Goal: Information Seeking & Learning: Learn about a topic

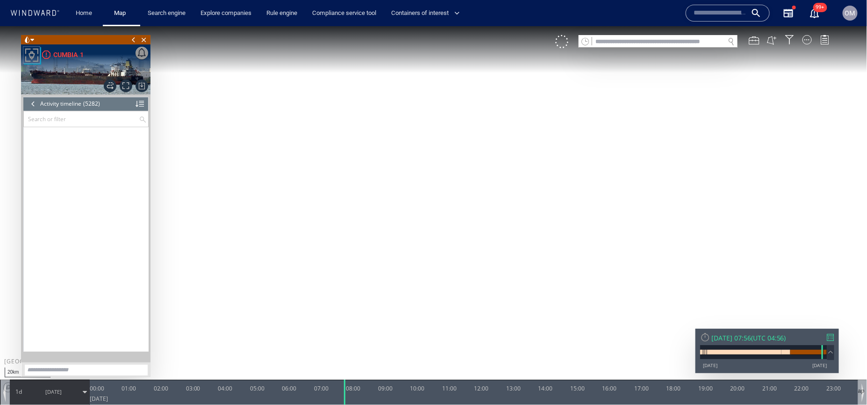
scroll to position [127324, 0]
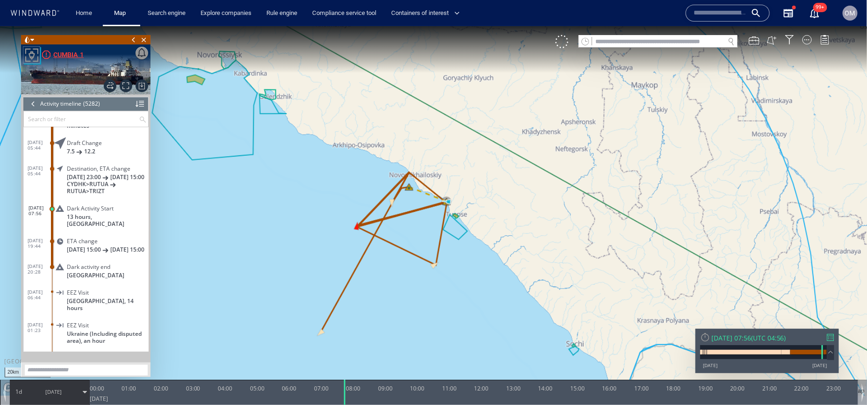
click at [72, 55] on div "CUMBIA 1" at bounding box center [68, 54] width 30 height 11
click at [838, 337] on div "Sun 04/05/2025 07:56 ( UTC 04:56 ) 25/12/12 09/10/25" at bounding box center [768, 350] width 144 height 44
click at [834, 337] on div at bounding box center [831, 336] width 7 height 7
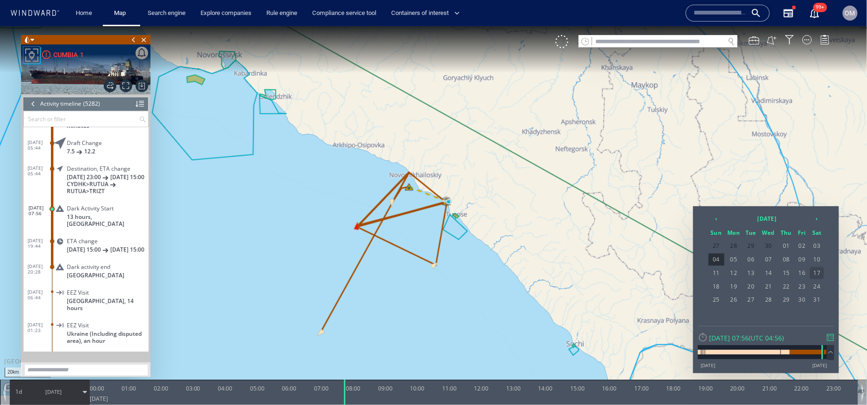
click at [815, 270] on span "17" at bounding box center [817, 273] width 14 height 12
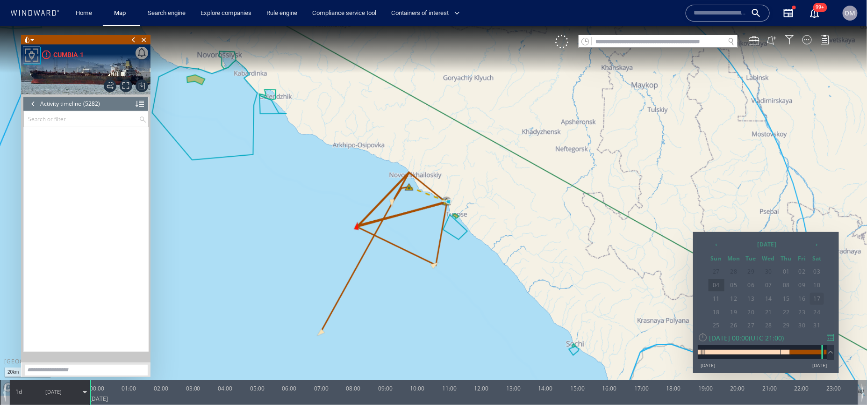
scroll to position [128422, 0]
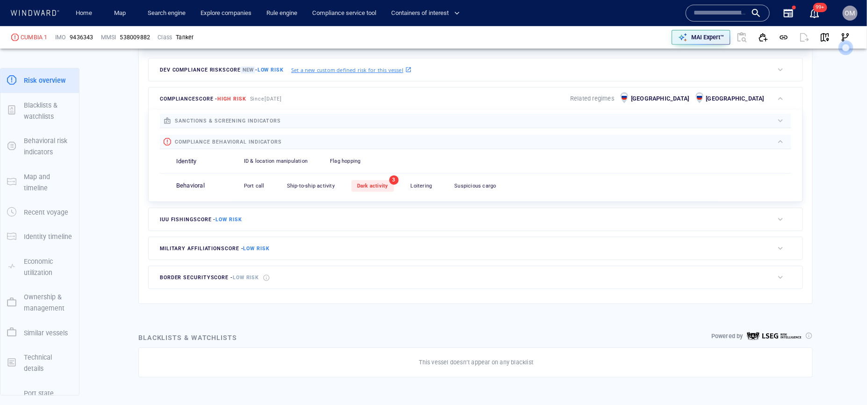
scroll to position [298, 0]
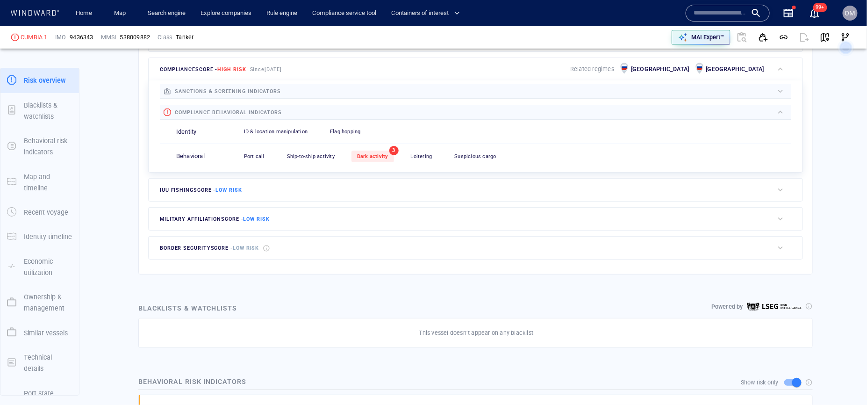
click at [376, 162] on div "Port call 0 Ship-to-ship activity 0 Dark activity 3 Loitering 0 Suspicious carg…" at bounding box center [514, 156] width 553 height 23
click at [379, 152] on div "Dark activity" at bounding box center [373, 157] width 43 height 12
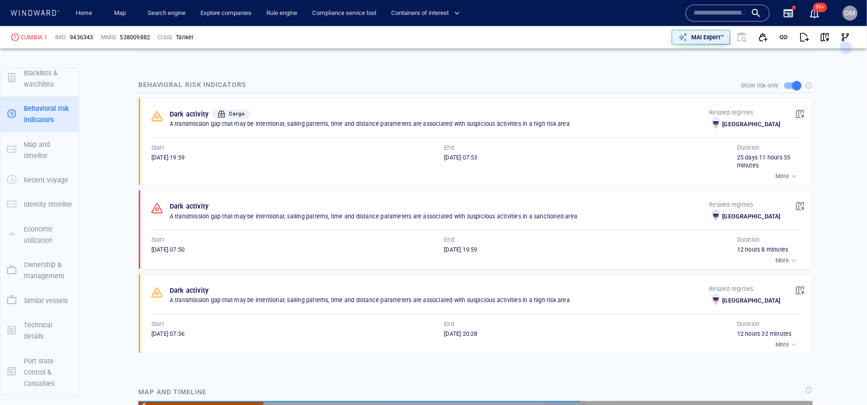
scroll to position [5180, 0]
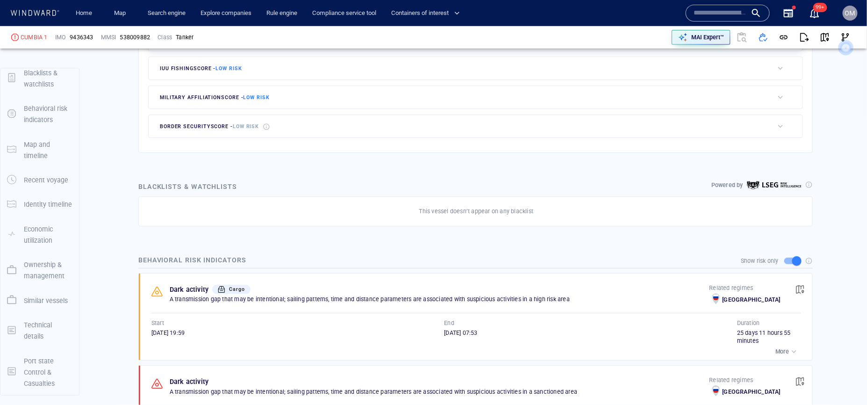
scroll to position [246, 0]
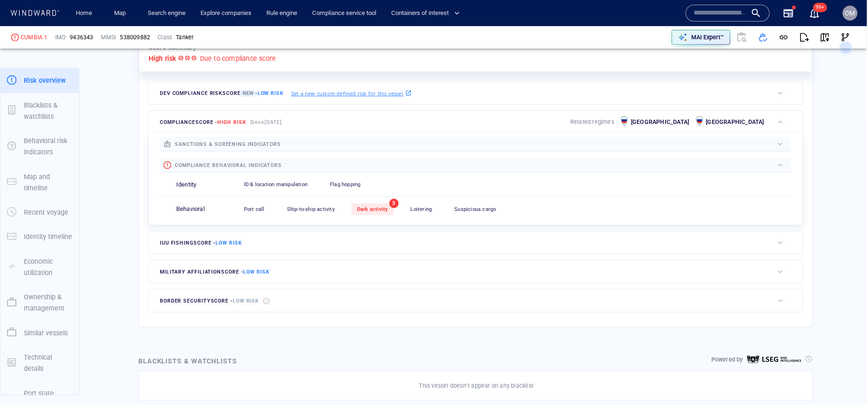
click at [136, 38] on div "538009882" at bounding box center [135, 37] width 30 height 8
copy div "538009882"
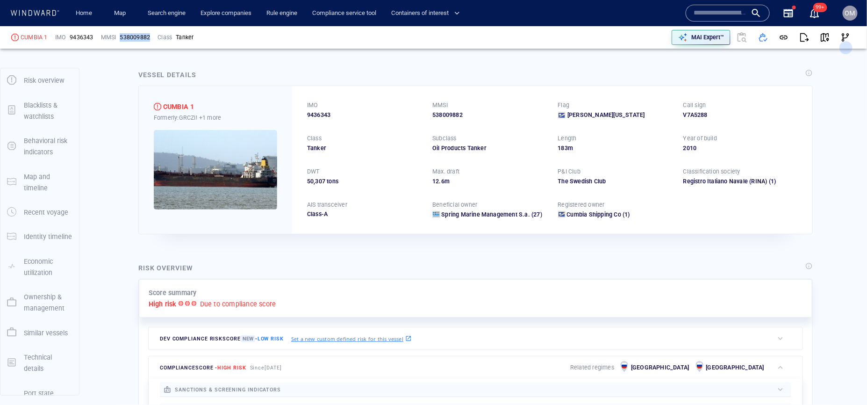
scroll to position [0, 0]
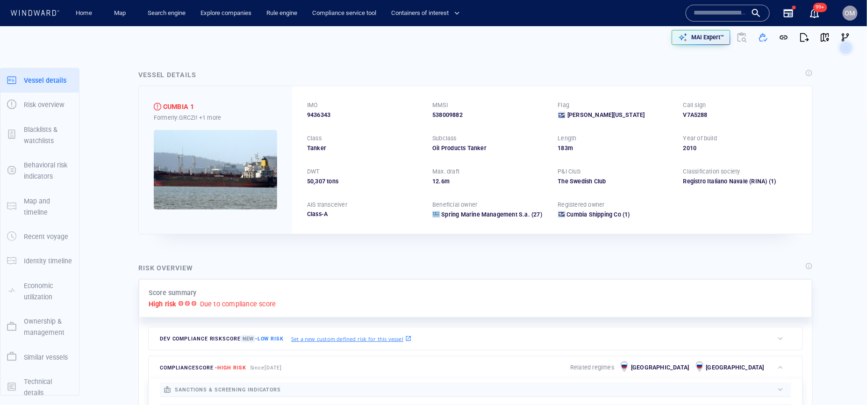
click at [727, 9] on input "text" at bounding box center [720, 13] width 53 height 14
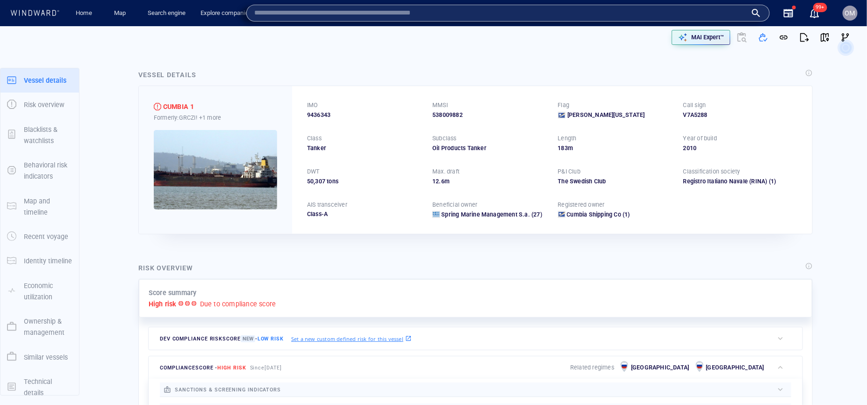
paste input "*********"
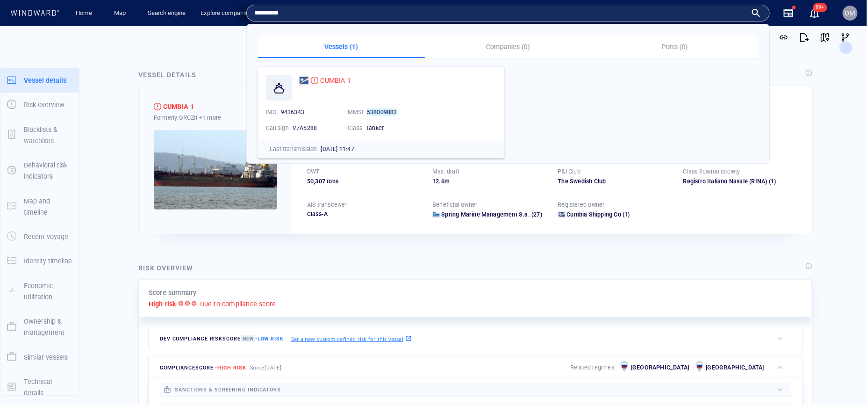
type input "*********"
click at [224, 50] on div at bounding box center [221, 37] width 428 height 30
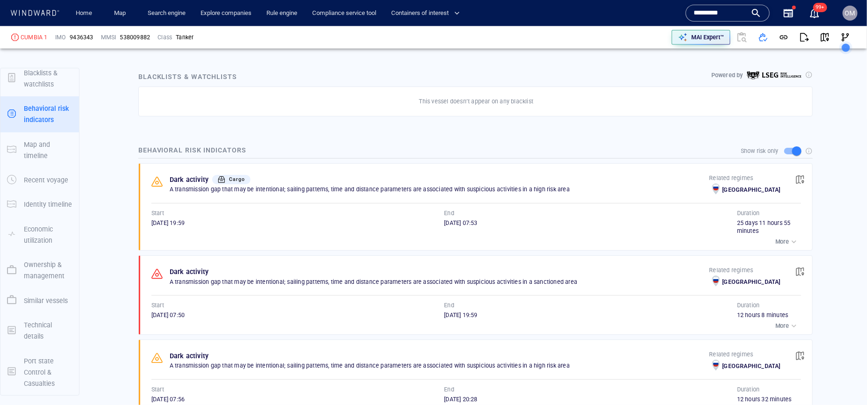
scroll to position [627, 0]
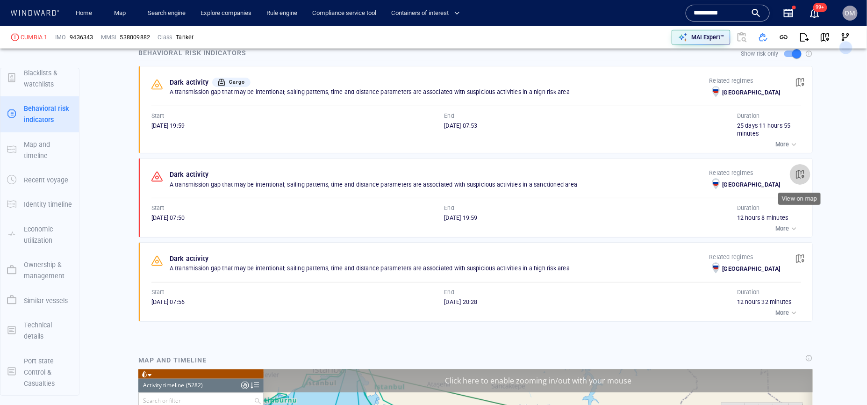
click at [795, 175] on button "button" at bounding box center [800, 174] width 21 height 21
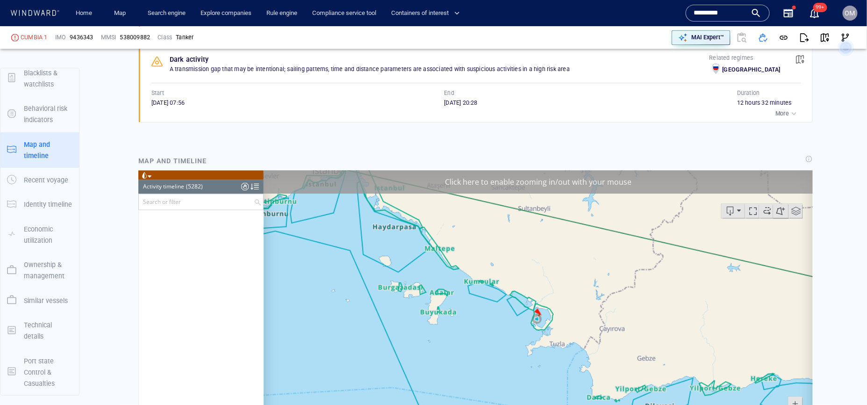
scroll to position [128525, 0]
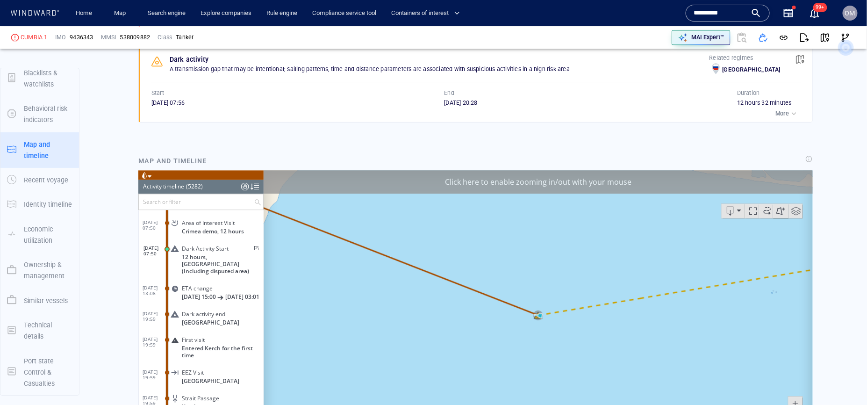
scroll to position [878, 0]
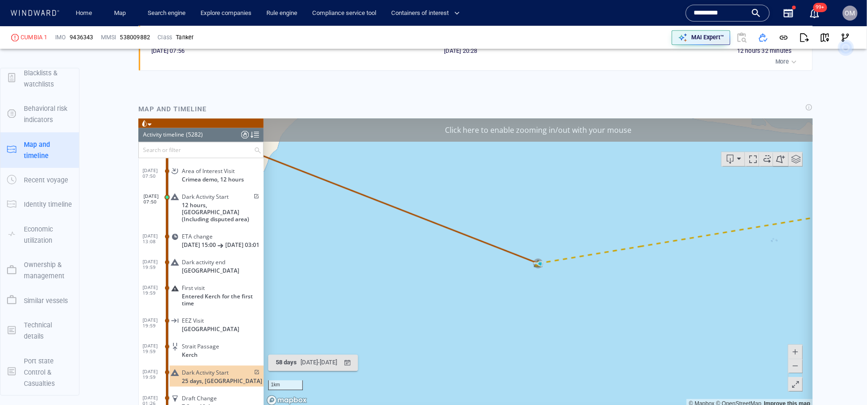
click at [795, 366] on span at bounding box center [795, 365] width 9 height 14
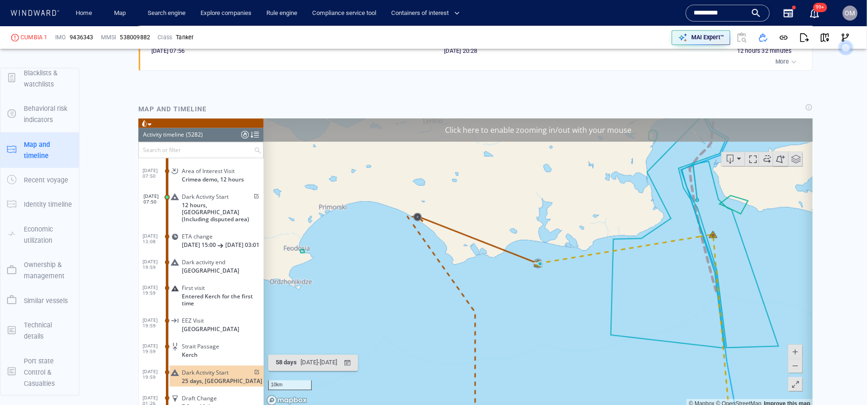
click at [795, 366] on span at bounding box center [795, 365] width 9 height 14
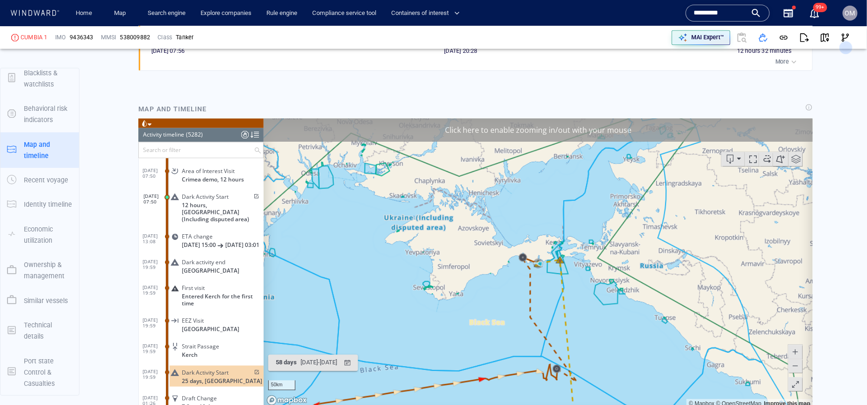
click at [797, 351] on span at bounding box center [795, 351] width 9 height 14
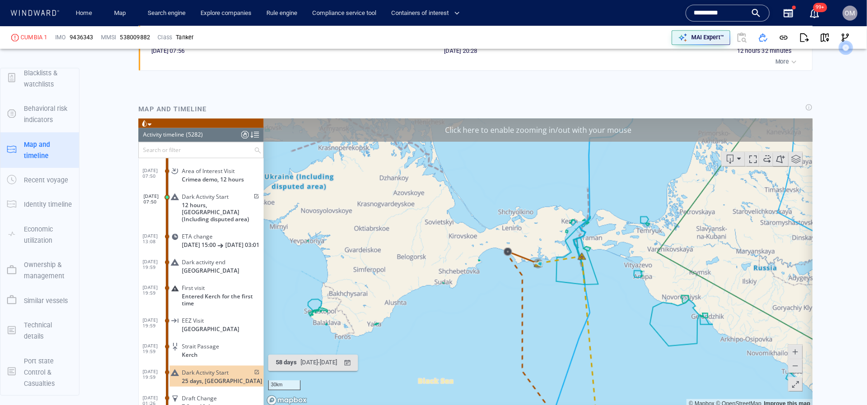
click at [796, 363] on span at bounding box center [795, 365] width 9 height 14
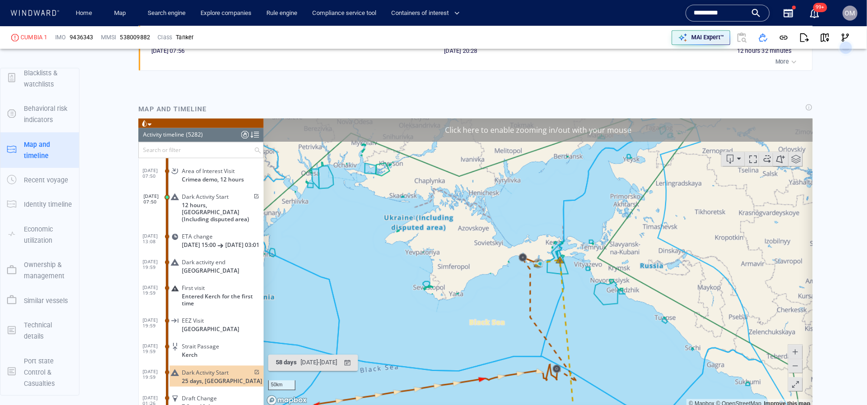
click at [796, 363] on span at bounding box center [795, 365] width 9 height 14
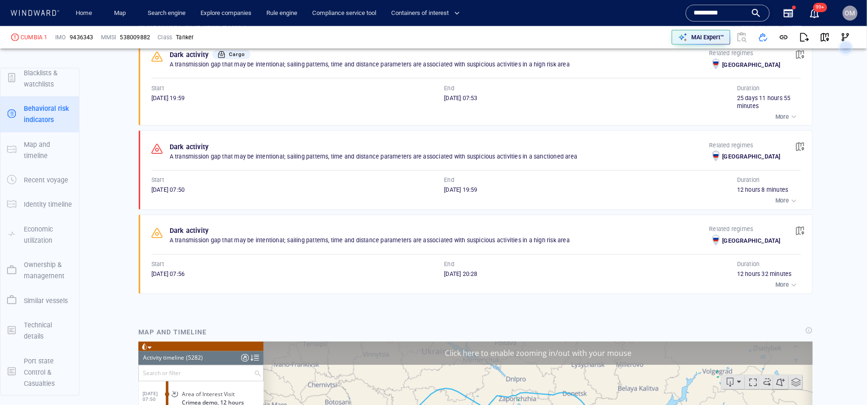
scroll to position [593, 0]
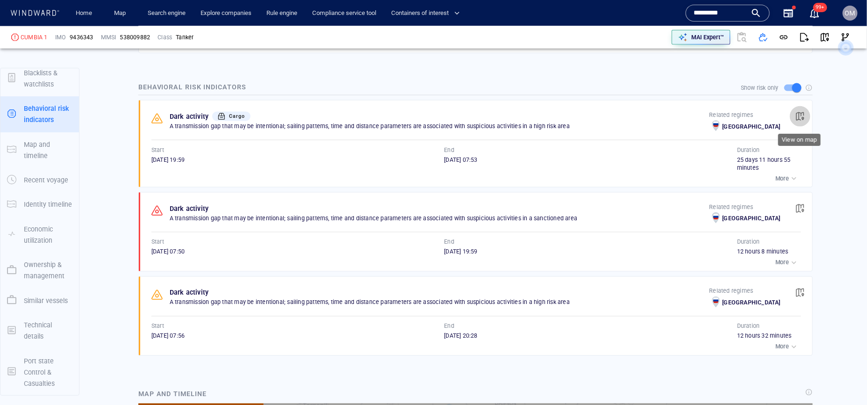
click at [801, 113] on span "button" at bounding box center [800, 116] width 9 height 9
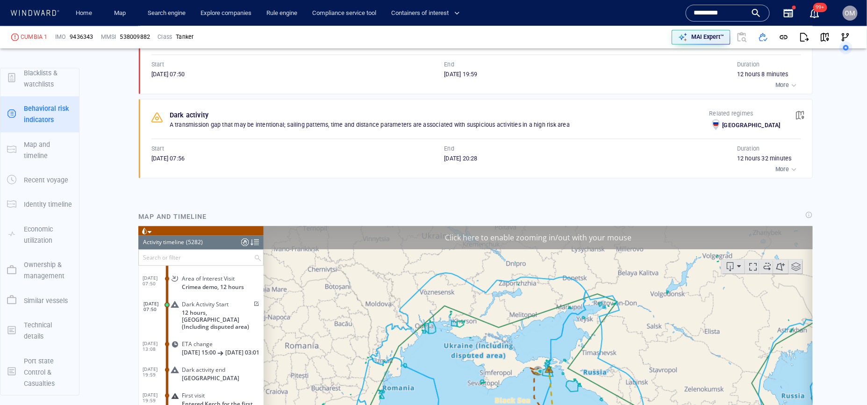
scroll to position [826, 0]
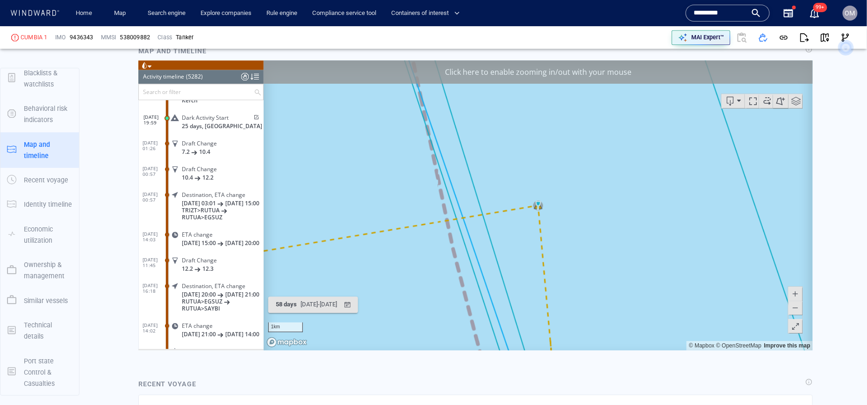
scroll to position [946, 0]
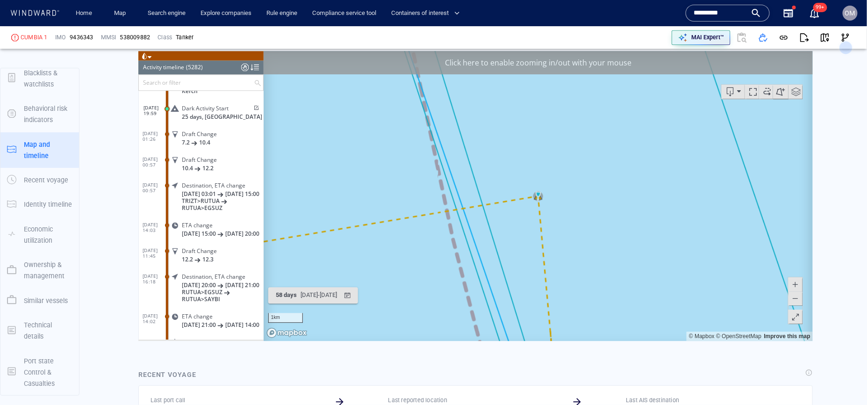
click at [797, 299] on span at bounding box center [795, 298] width 9 height 14
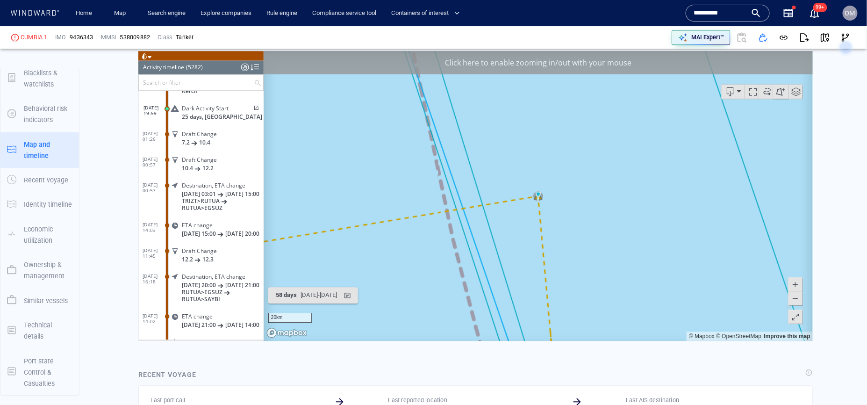
click at [797, 299] on span at bounding box center [795, 298] width 9 height 14
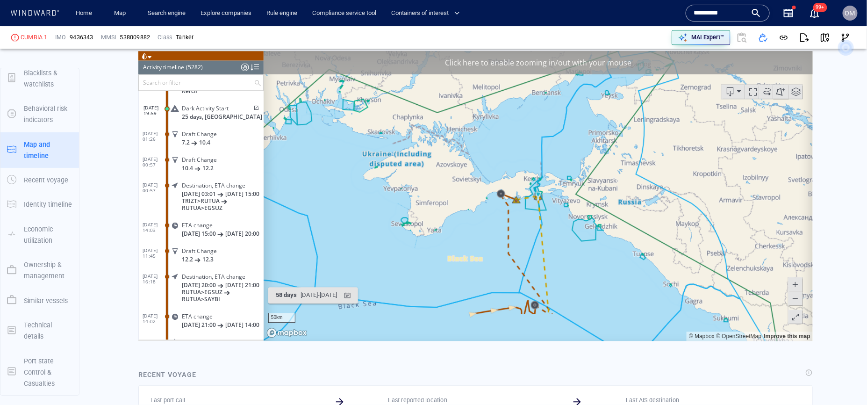
click at [797, 299] on span at bounding box center [795, 298] width 9 height 14
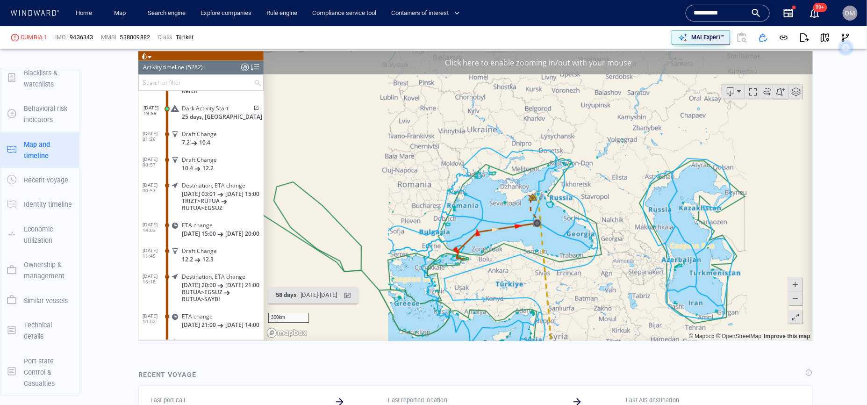
click at [797, 299] on span at bounding box center [795, 298] width 9 height 14
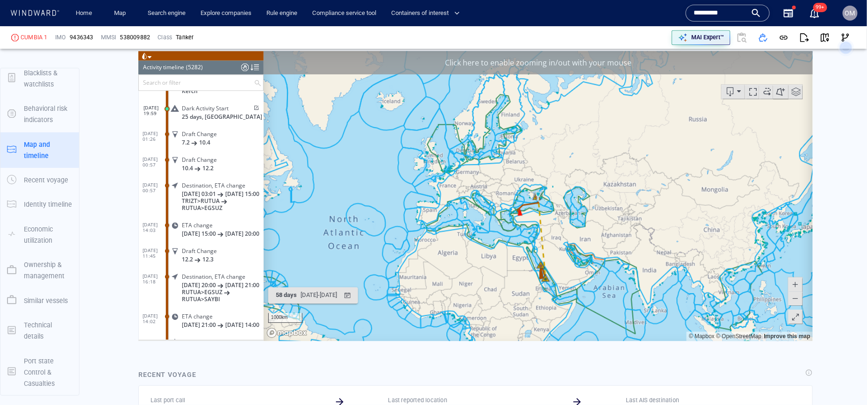
click at [791, 275] on canvas "Map" at bounding box center [537, 196] width 549 height 290
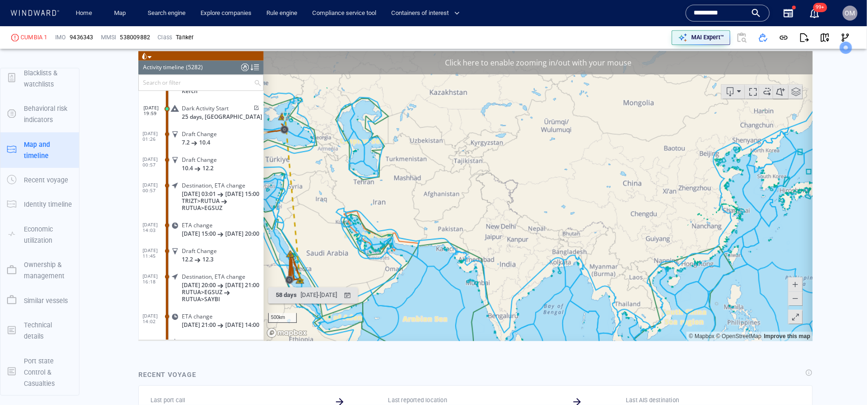
click at [795, 282] on span at bounding box center [795, 284] width 9 height 14
drag, startPoint x: 533, startPoint y: 282, endPoint x: 717, endPoint y: 213, distance: 196.4
click at [717, 213] on canvas "Map" at bounding box center [537, 196] width 549 height 290
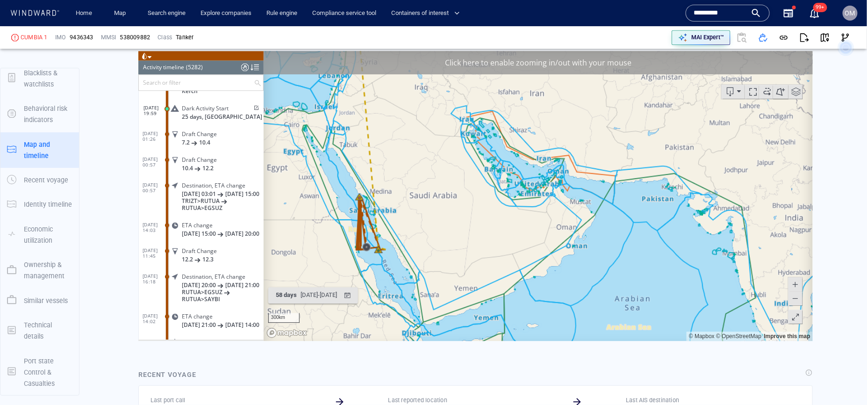
drag, startPoint x: 615, startPoint y: 203, endPoint x: 645, endPoint y: 204, distance: 30.4
click at [645, 204] on canvas "Map" at bounding box center [537, 196] width 549 height 290
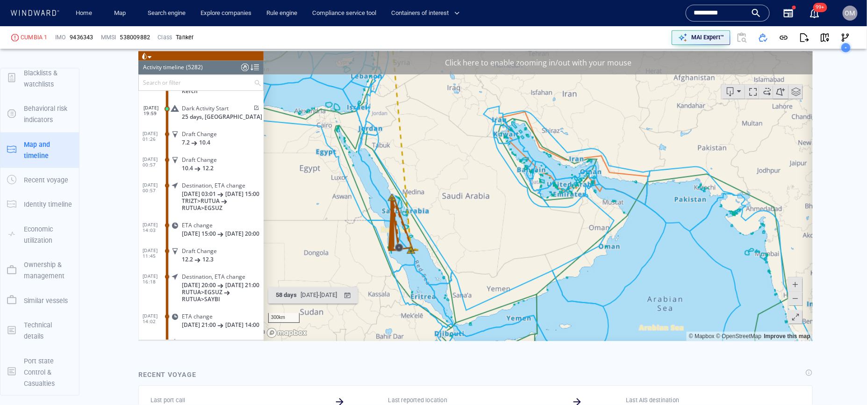
click at [792, 301] on span at bounding box center [795, 298] width 9 height 14
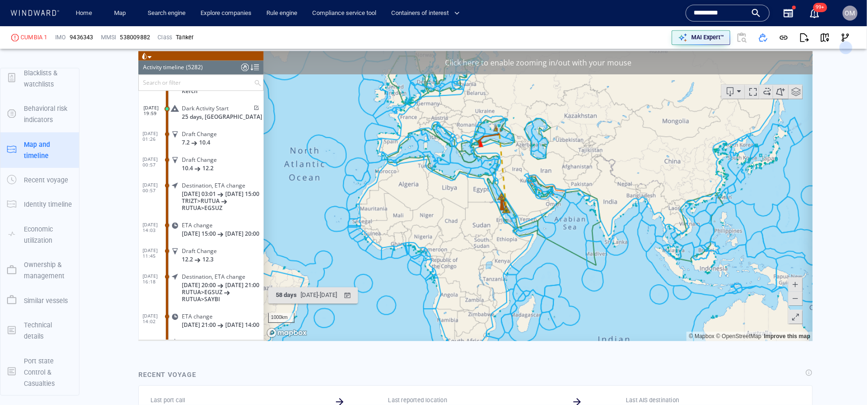
scroll to position [892, 0]
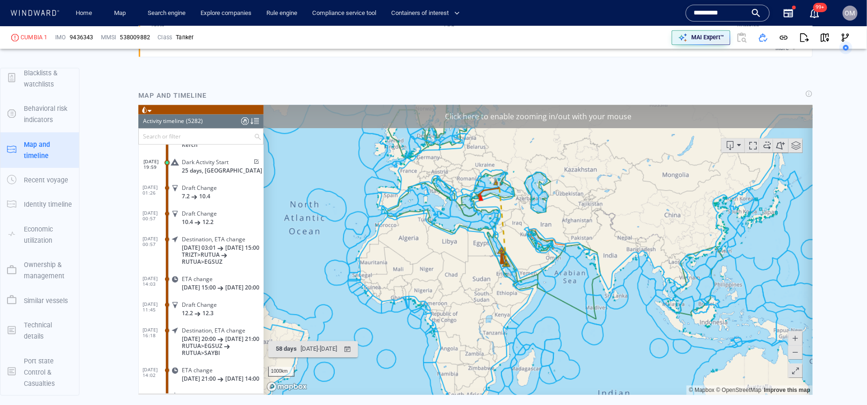
click at [130, 36] on div "538009882" at bounding box center [135, 37] width 30 height 8
copy div "538009882"
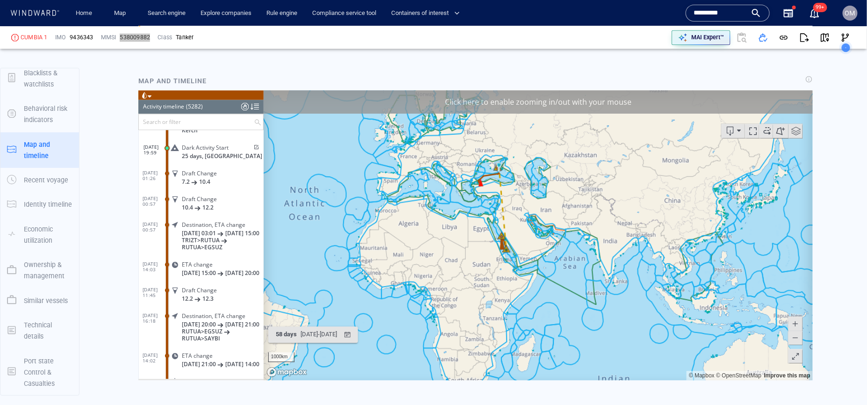
click at [802, 328] on div at bounding box center [795, 339] width 15 height 47
click at [800, 326] on span at bounding box center [795, 323] width 9 height 14
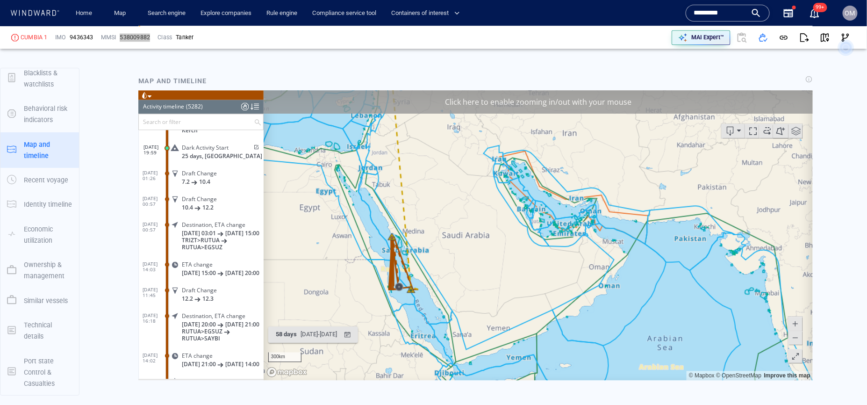
drag, startPoint x: 639, startPoint y: 255, endPoint x: 711, endPoint y: 332, distance: 104.9
click at [711, 332] on canvas "Map" at bounding box center [537, 235] width 549 height 290
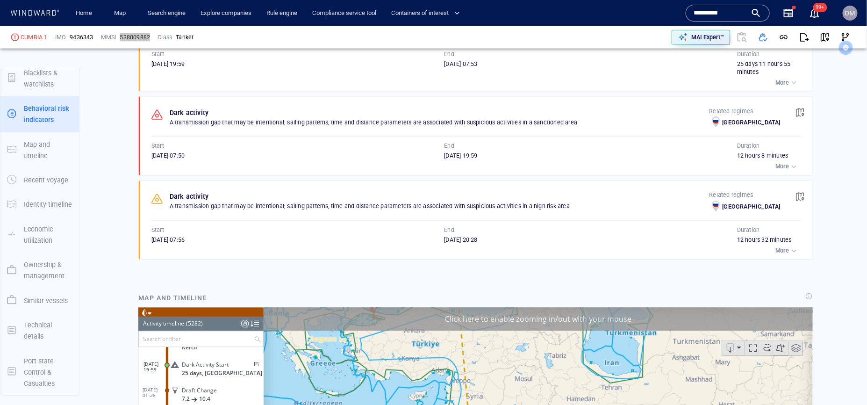
scroll to position [693, 0]
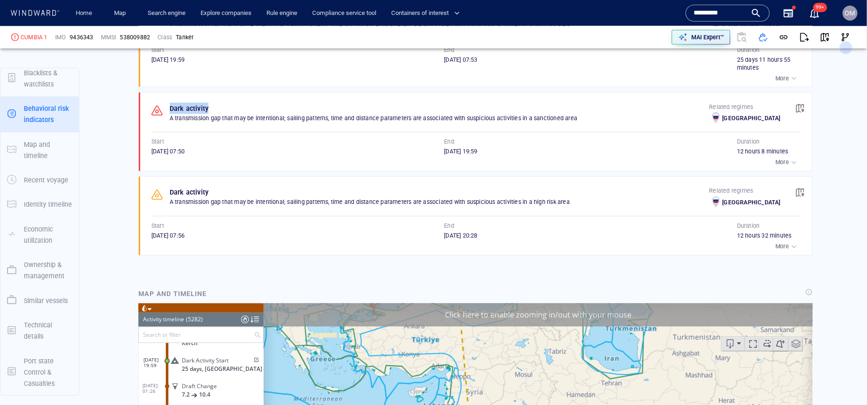
drag, startPoint x: 215, startPoint y: 108, endPoint x: 150, endPoint y: 109, distance: 65.5
click at [150, 108] on div "Dark activity A transmission gap that may be intentional; sailing patterns, tim…" at bounding box center [479, 132] width 668 height 79
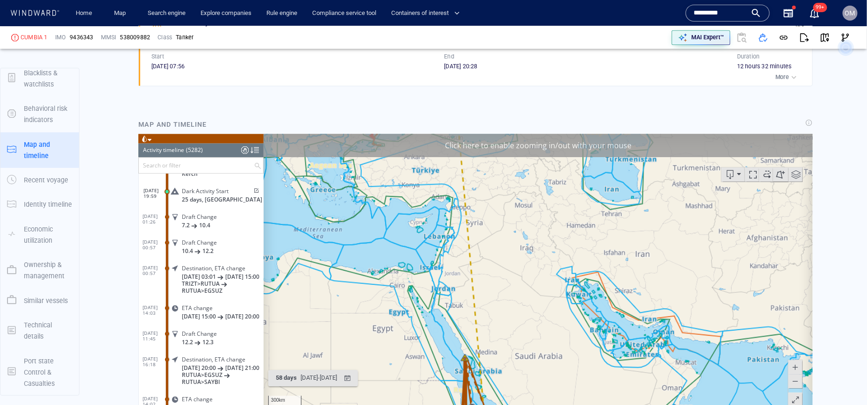
scroll to position [870, 0]
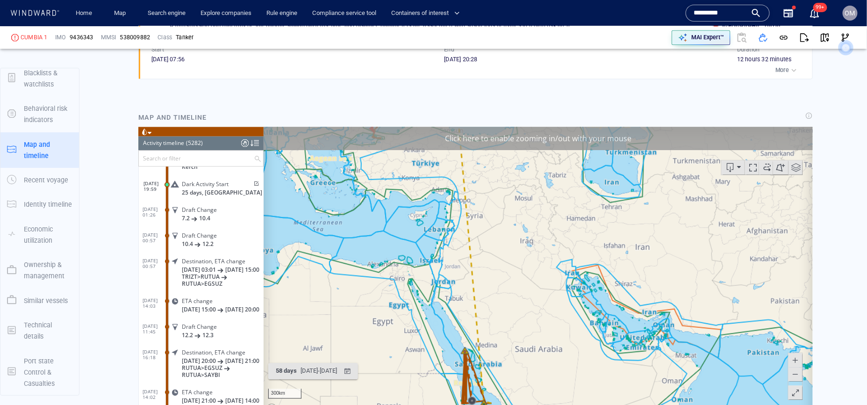
click at [795, 374] on span at bounding box center [795, 374] width 9 height 14
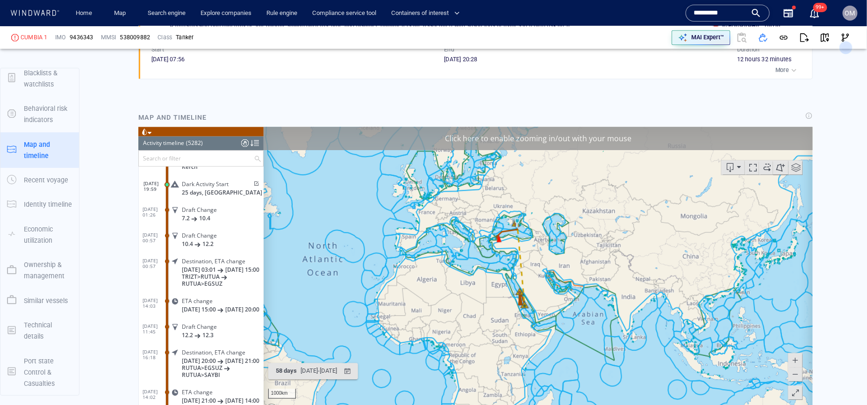
click at [795, 374] on span at bounding box center [795, 374] width 9 height 14
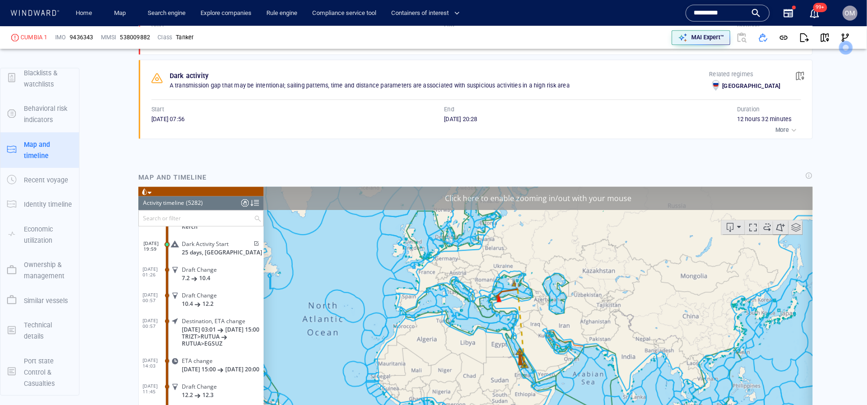
scroll to position [805, 0]
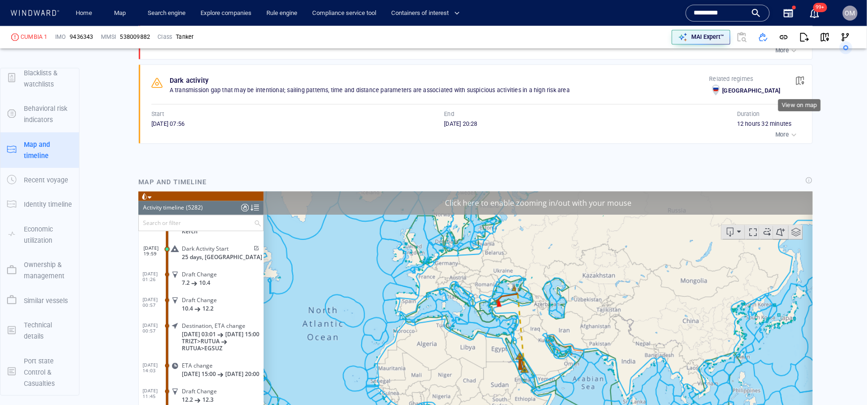
click at [802, 81] on span "button" at bounding box center [800, 80] width 9 height 9
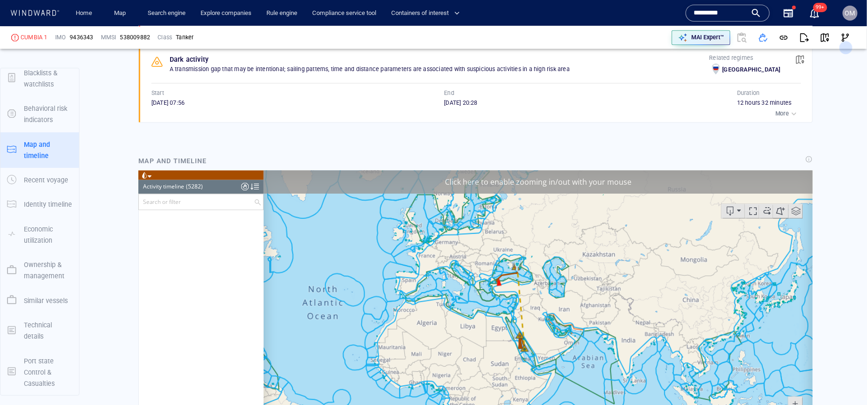
scroll to position [127368, 0]
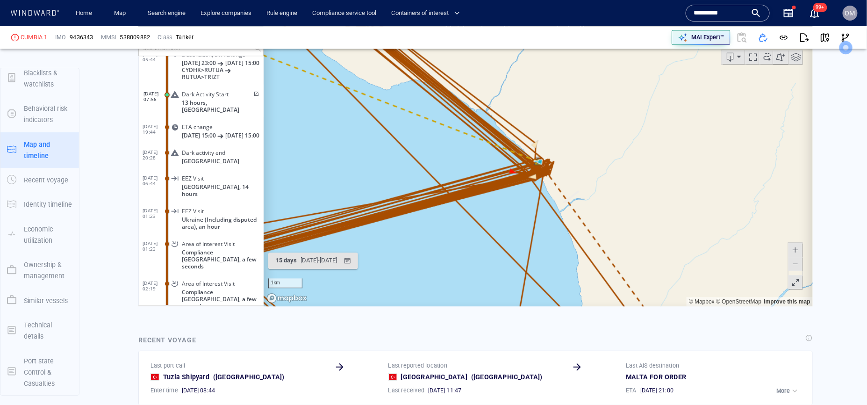
scroll to position [981, 0]
click at [797, 264] on span at bounding box center [795, 263] width 9 height 14
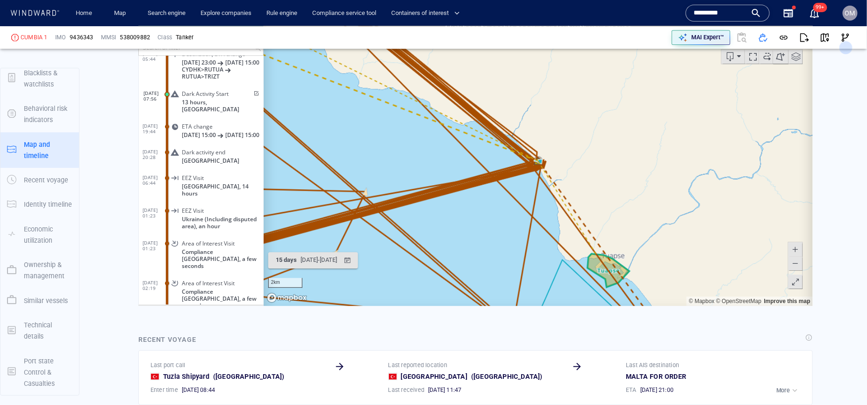
click at [797, 264] on span at bounding box center [795, 263] width 9 height 14
drag, startPoint x: 643, startPoint y: 197, endPoint x: 679, endPoint y: 221, distance: 43.8
click at [679, 221] on canvas "Map" at bounding box center [537, 160] width 549 height 290
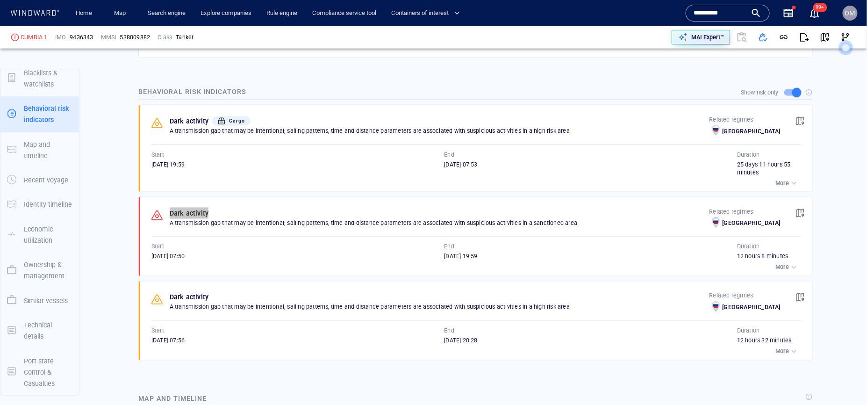
scroll to position [574, 0]
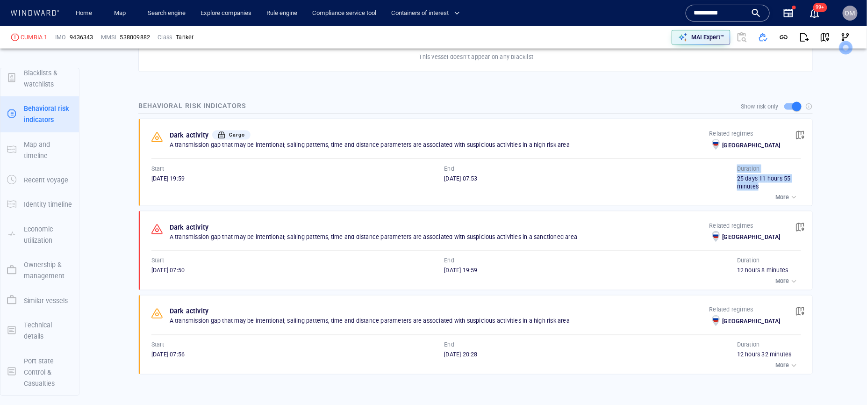
drag, startPoint x: 717, startPoint y: 182, endPoint x: 809, endPoint y: 186, distance: 92.2
click at [809, 186] on div "Dark activity Cargo A transmission gap that may be intentional; sailing pattern…" at bounding box center [479, 162] width 668 height 87
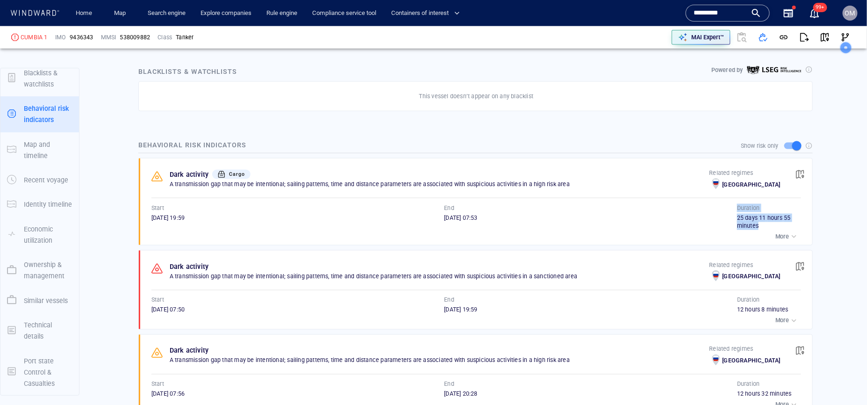
scroll to position [532, 0]
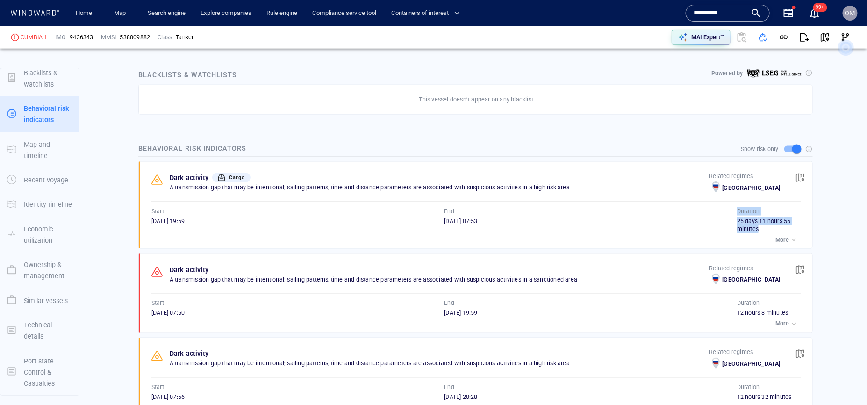
click at [808, 179] on button "button" at bounding box center [800, 177] width 21 height 21
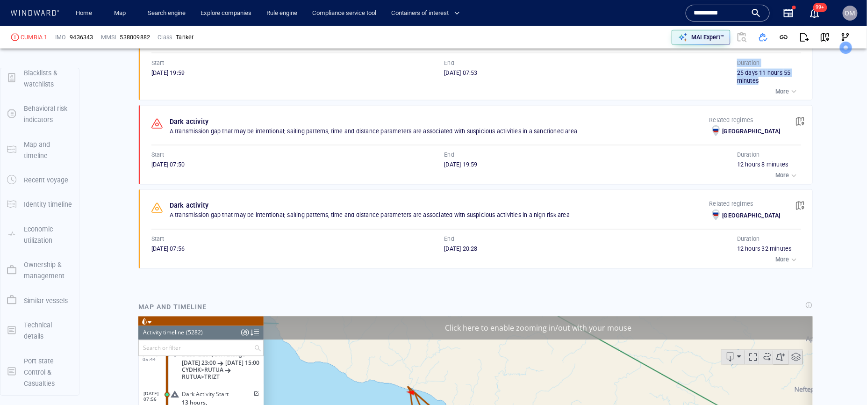
scroll to position [826, 0]
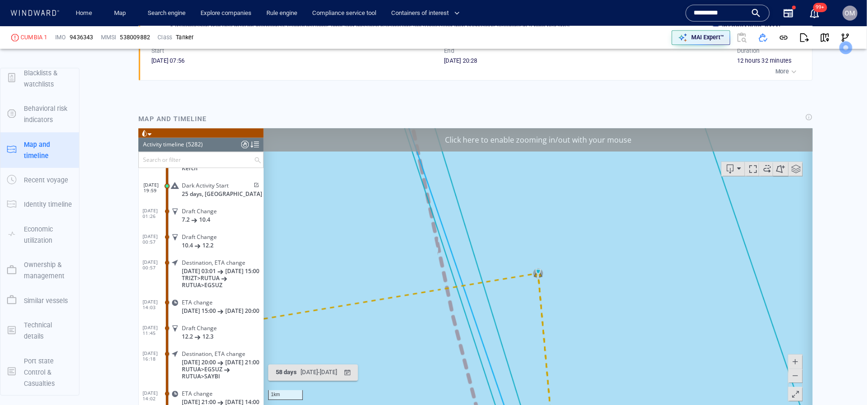
scroll to position [871, 0]
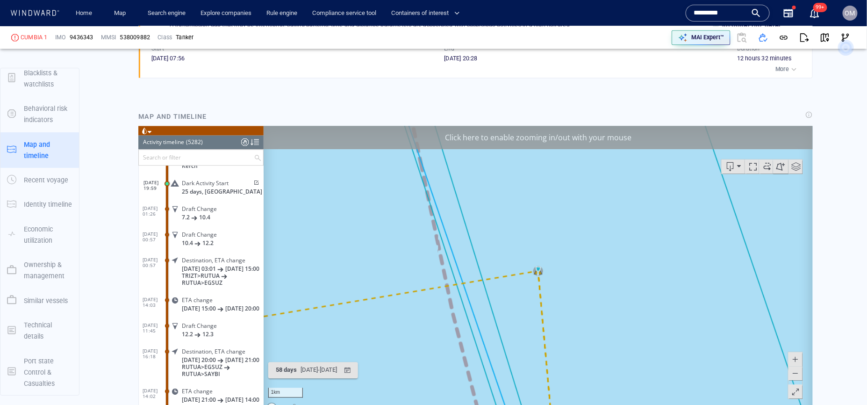
click at [253, 184] on span at bounding box center [256, 183] width 8 height 6
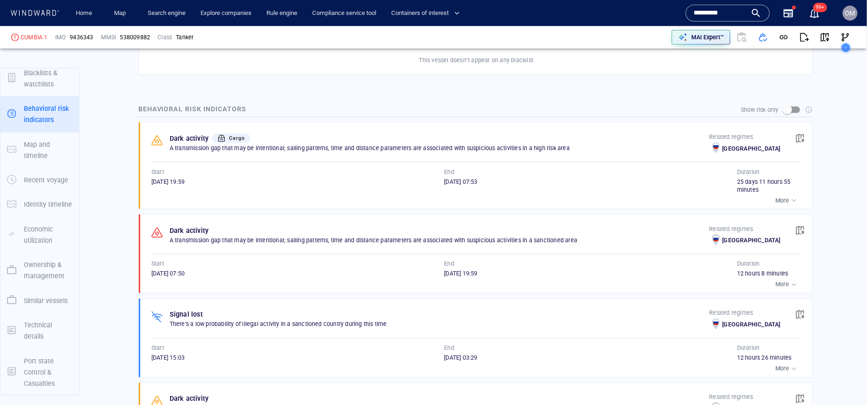
scroll to position [563, 0]
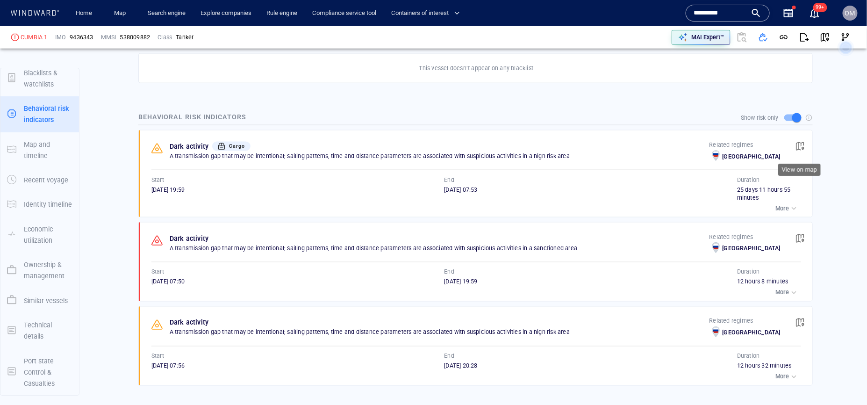
click at [803, 145] on span "button" at bounding box center [800, 146] width 9 height 9
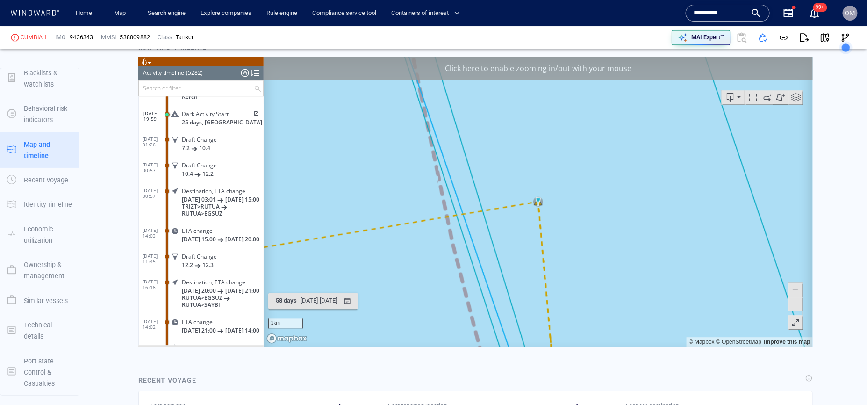
scroll to position [982, 0]
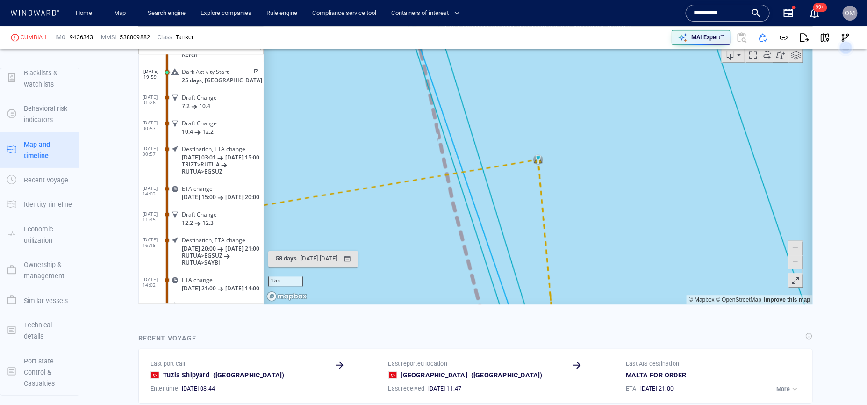
click at [795, 263] on span at bounding box center [795, 261] width 9 height 14
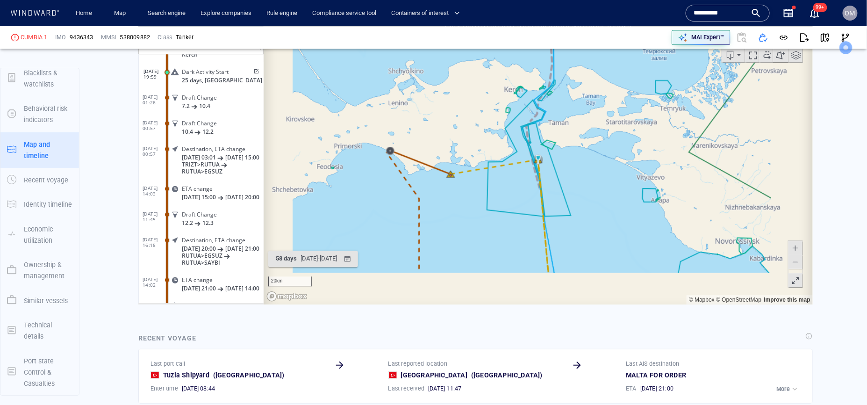
click at [795, 263] on span at bounding box center [795, 261] width 9 height 14
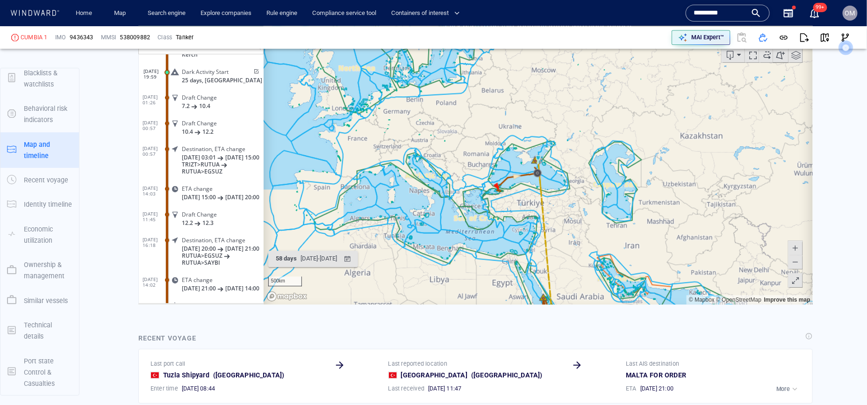
click at [795, 248] on span at bounding box center [795, 247] width 9 height 14
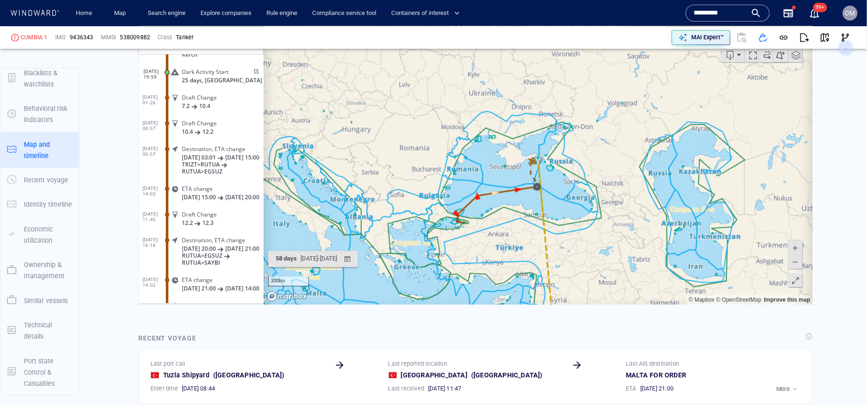
click at [795, 248] on span at bounding box center [795, 247] width 9 height 14
click at [794, 262] on span at bounding box center [795, 261] width 9 height 14
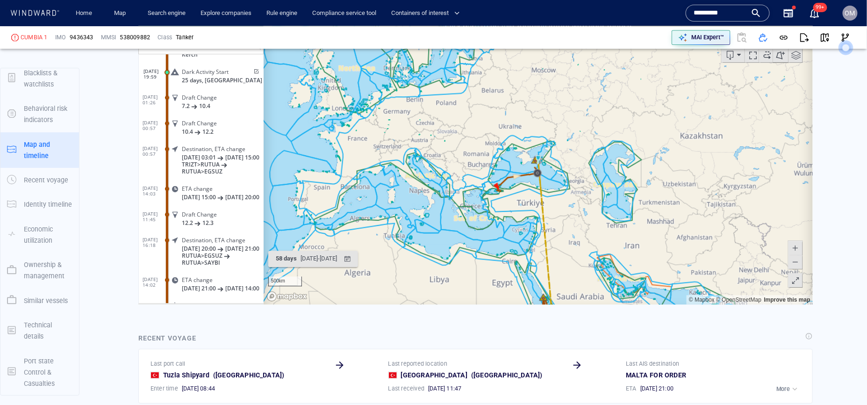
click at [794, 262] on span at bounding box center [795, 261] width 9 height 14
drag, startPoint x: 664, startPoint y: 282, endPoint x: 665, endPoint y: 267, distance: 15.5
click at [665, 267] on canvas "Map" at bounding box center [537, 159] width 549 height 290
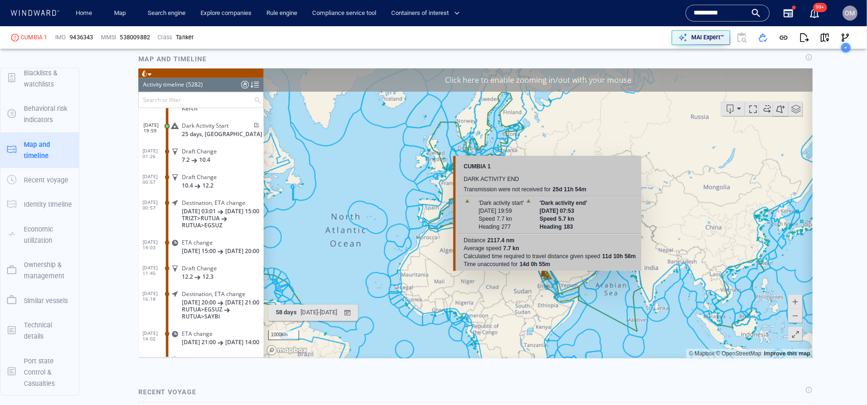
scroll to position [917, 0]
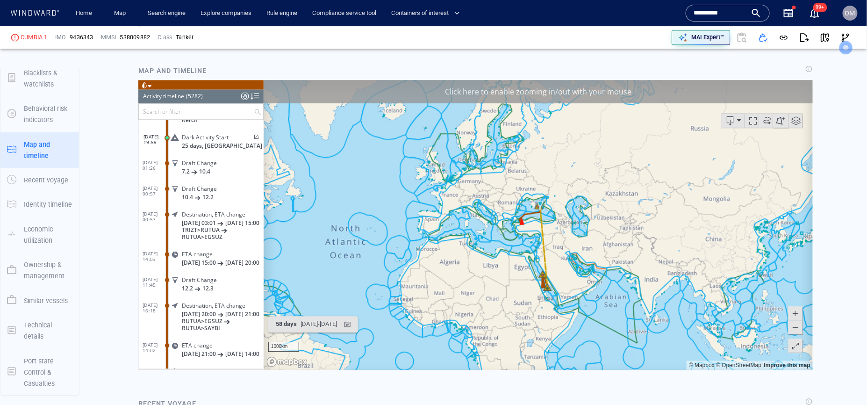
click at [799, 330] on span at bounding box center [795, 327] width 9 height 14
click at [798, 312] on span at bounding box center [795, 313] width 9 height 14
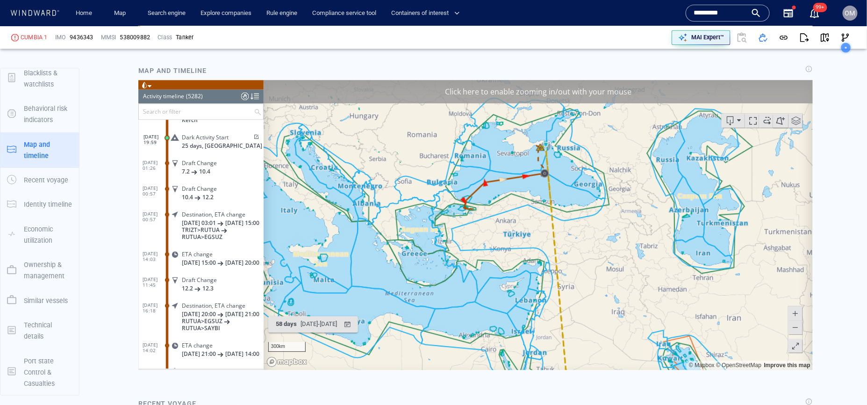
click at [798, 312] on span at bounding box center [795, 313] width 9 height 14
drag, startPoint x: 696, startPoint y: 345, endPoint x: 696, endPoint y: 188, distance: 156.2
click at [696, 189] on canvas "Map" at bounding box center [537, 224] width 549 height 290
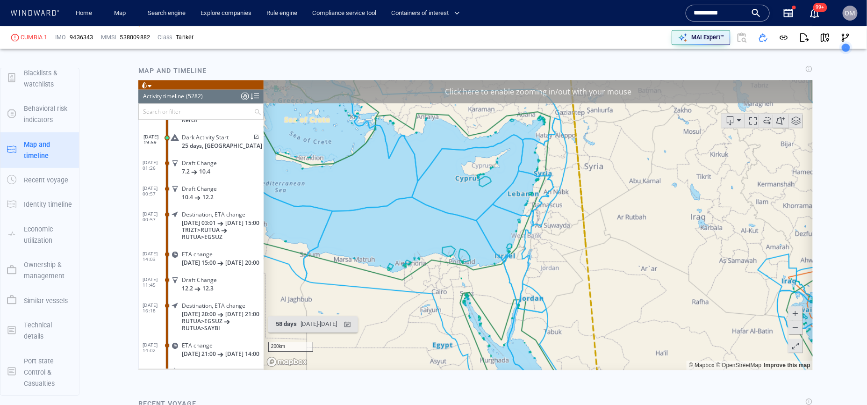
drag, startPoint x: 696, startPoint y: 159, endPoint x: 696, endPoint y: 96, distance: 62.7
click at [696, 96] on div "Click here to enable zooming in/out with your mouse 200km © Mapbox © OpenStreet…" at bounding box center [537, 224] width 549 height 290
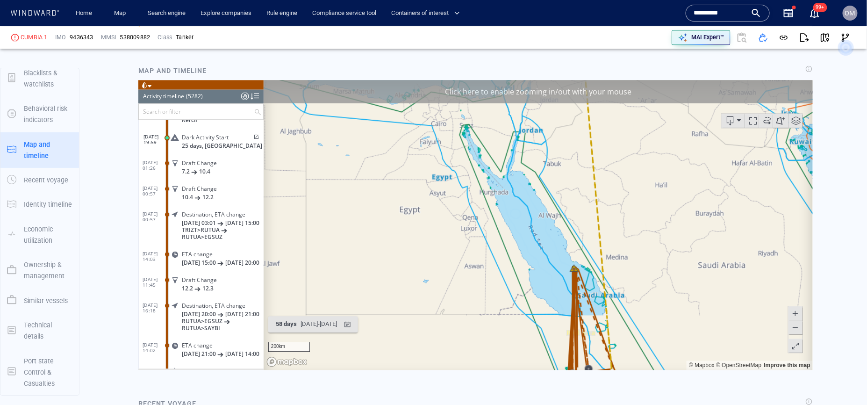
drag, startPoint x: 672, startPoint y: 294, endPoint x: 664, endPoint y: 159, distance: 135.4
click at [664, 159] on canvas "Map" at bounding box center [537, 224] width 549 height 290
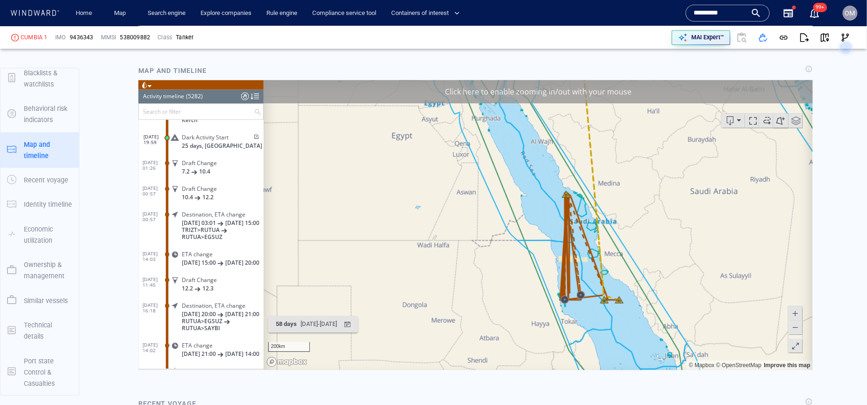
click at [795, 313] on span at bounding box center [795, 313] width 9 height 14
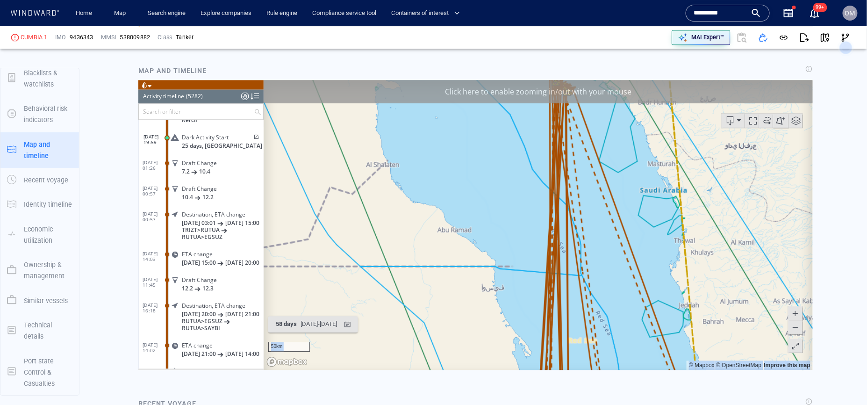
drag, startPoint x: 732, startPoint y: 284, endPoint x: 785, endPoint y: 343, distance: 78.8
click at [780, 342] on canvas "Map" at bounding box center [537, 224] width 549 height 290
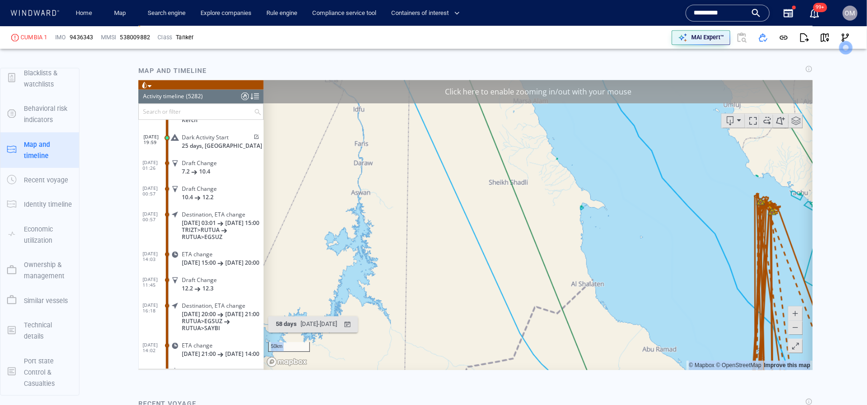
drag, startPoint x: 765, startPoint y: 347, endPoint x: 705, endPoint y: 267, distance: 100.0
click at [706, 267] on canvas "Map" at bounding box center [537, 224] width 549 height 290
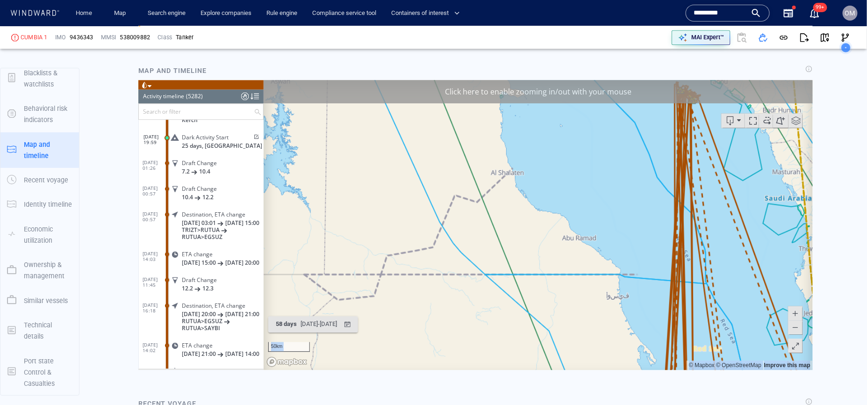
drag, startPoint x: 728, startPoint y: 300, endPoint x: 708, endPoint y: 278, distance: 29.5
click at [708, 278] on canvas "Map" at bounding box center [537, 224] width 549 height 290
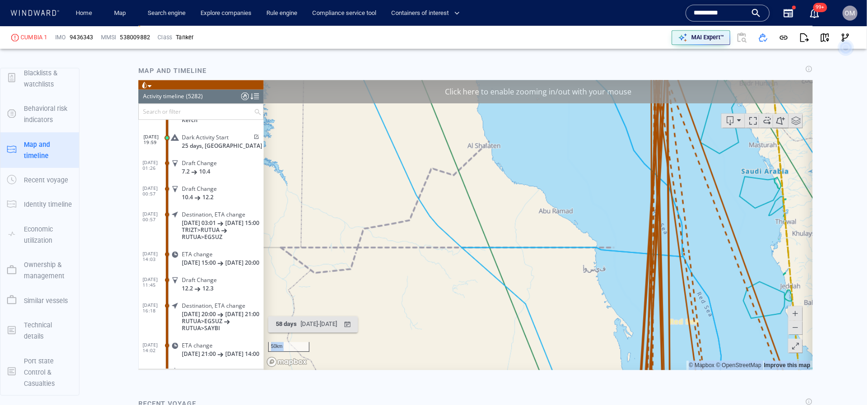
click at [798, 326] on span at bounding box center [795, 327] width 9 height 14
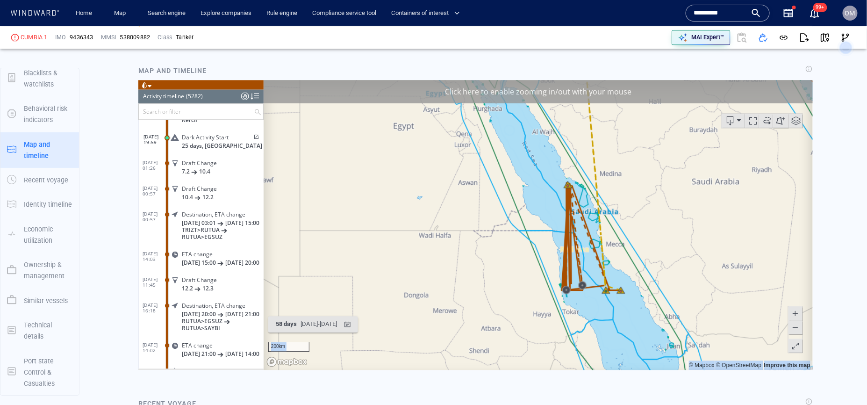
click at [797, 313] on span at bounding box center [795, 313] width 9 height 14
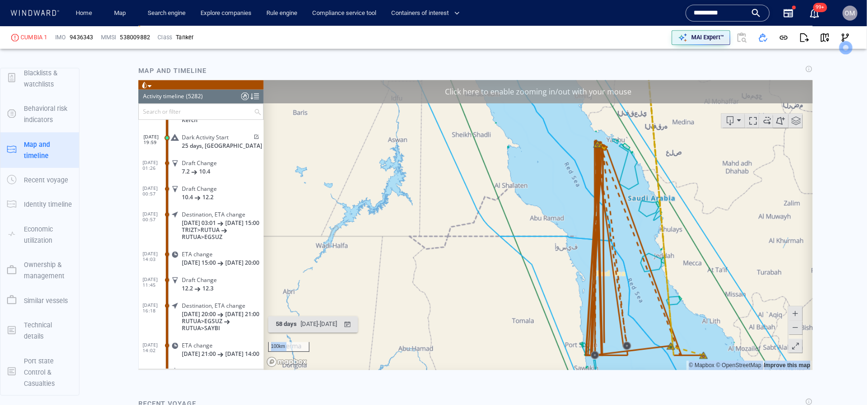
click at [797, 313] on span at bounding box center [795, 313] width 9 height 14
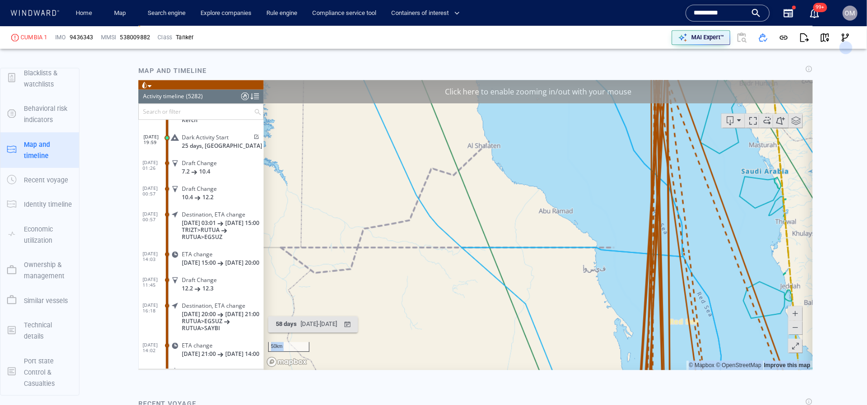
drag, startPoint x: 719, startPoint y: 317, endPoint x: 631, endPoint y: 235, distance: 120.5
click at [631, 235] on canvas "Map" at bounding box center [537, 224] width 549 height 290
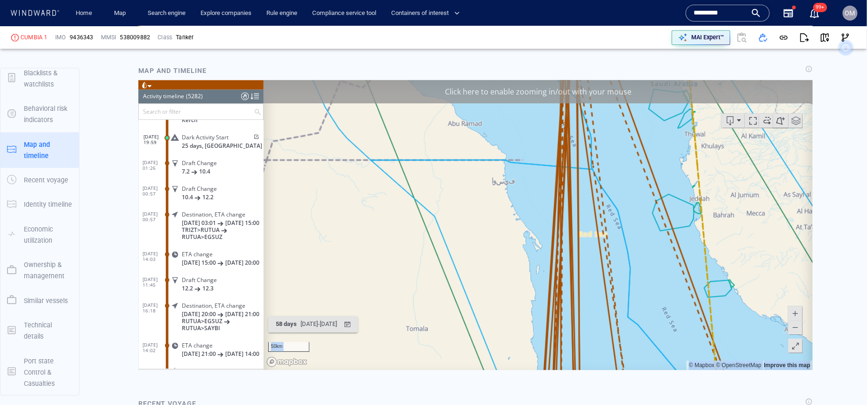
click at [797, 330] on span at bounding box center [795, 327] width 9 height 14
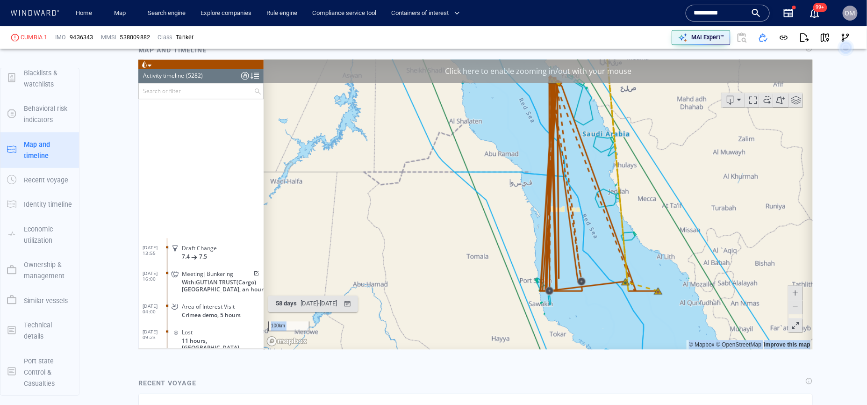
scroll to position [126774, 0]
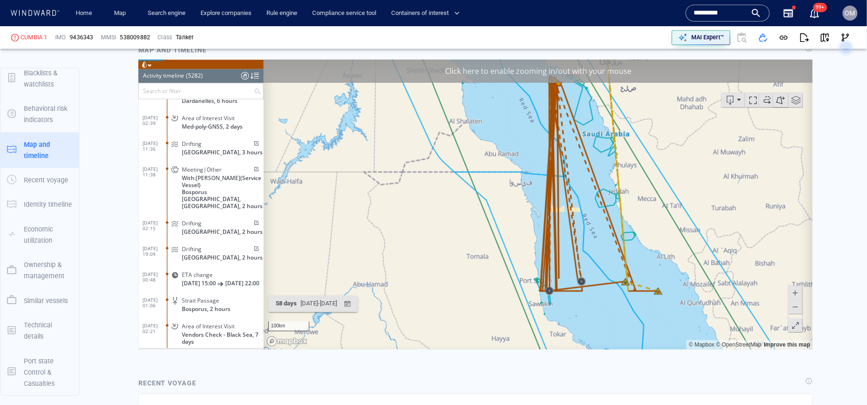
click at [209, 139] on div "Drifting Türkiye, 3 hours" at bounding box center [216, 147] width 94 height 21
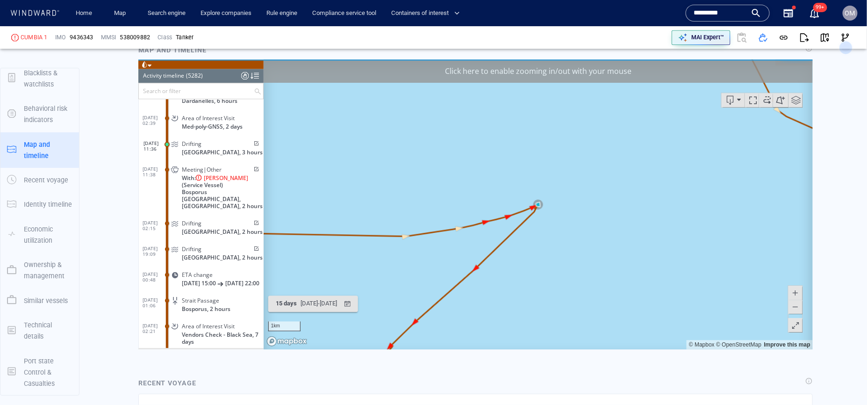
click at [793, 304] on span at bounding box center [795, 306] width 9 height 14
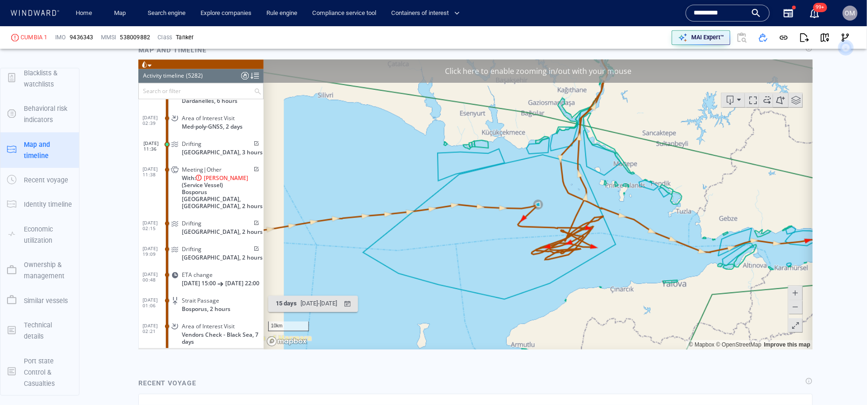
drag, startPoint x: 571, startPoint y: 256, endPoint x: 585, endPoint y: 256, distance: 14.5
click at [585, 256] on canvas "Map" at bounding box center [537, 204] width 549 height 290
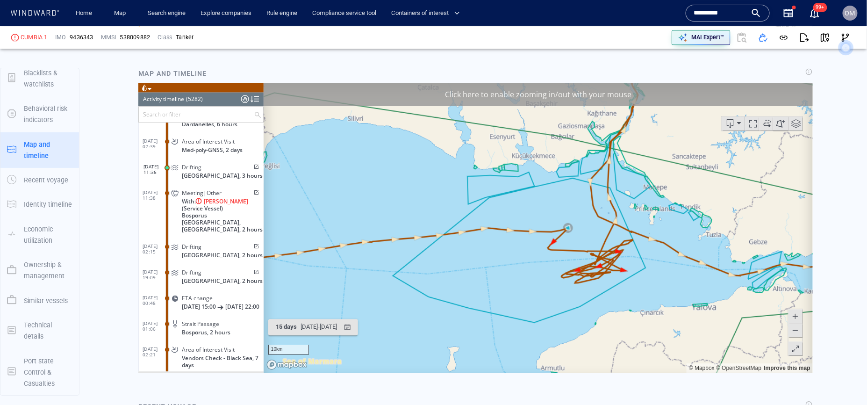
scroll to position [911, 0]
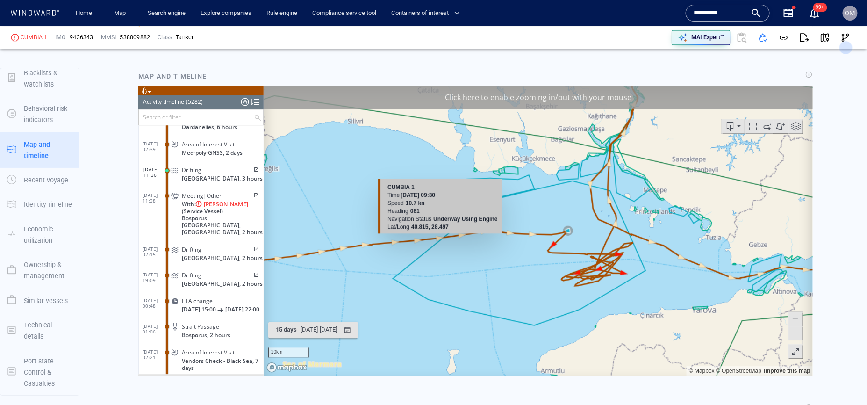
click at [462, 236] on canvas "Map" at bounding box center [537, 230] width 549 height 290
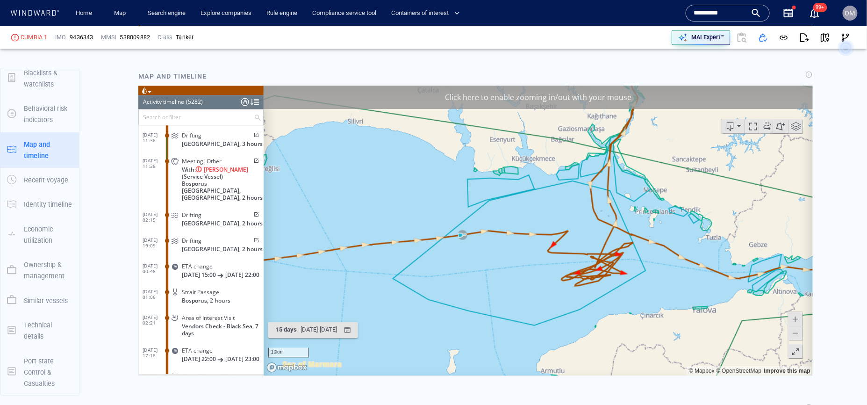
click at [485, 233] on canvas "Map" at bounding box center [537, 230] width 549 height 290
click at [512, 235] on canvas "Map" at bounding box center [537, 230] width 549 height 290
click at [526, 234] on canvas "Map" at bounding box center [537, 230] width 549 height 290
click at [431, 234] on canvas "Map" at bounding box center [537, 230] width 549 height 290
click at [434, 234] on canvas "Map" at bounding box center [537, 230] width 549 height 290
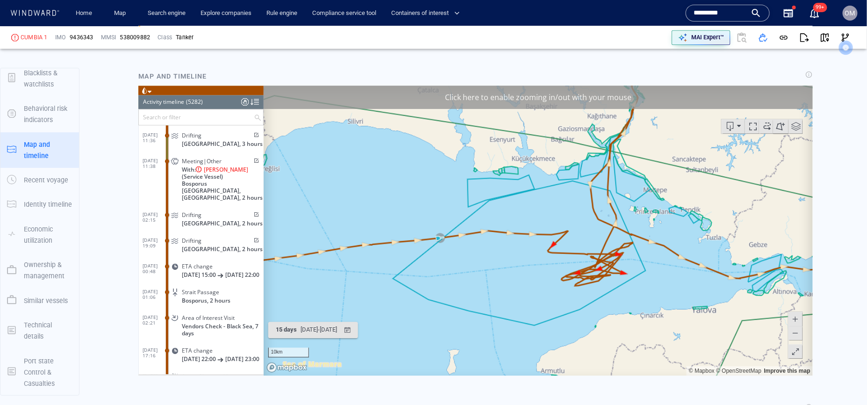
click at [419, 234] on canvas "Map" at bounding box center [537, 230] width 549 height 290
click at [391, 238] on canvas "Map" at bounding box center [537, 230] width 549 height 290
click at [367, 246] on canvas "Map" at bounding box center [537, 230] width 549 height 290
click at [694, 122] on div at bounding box center [728, 122] width 168 height 9
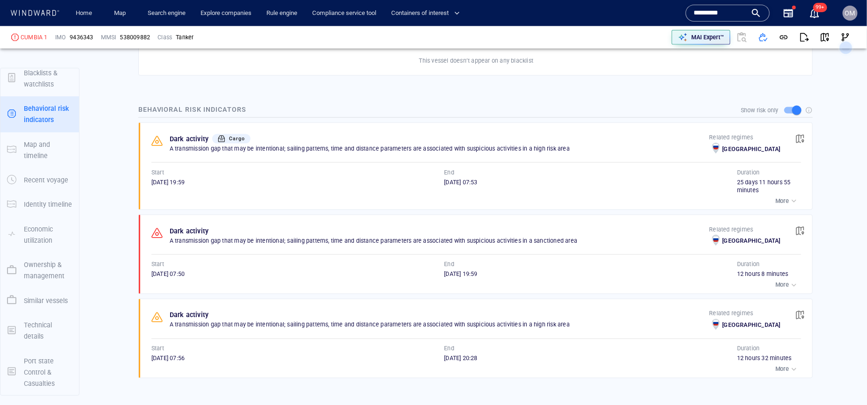
click at [808, 135] on button "button" at bounding box center [800, 139] width 21 height 21
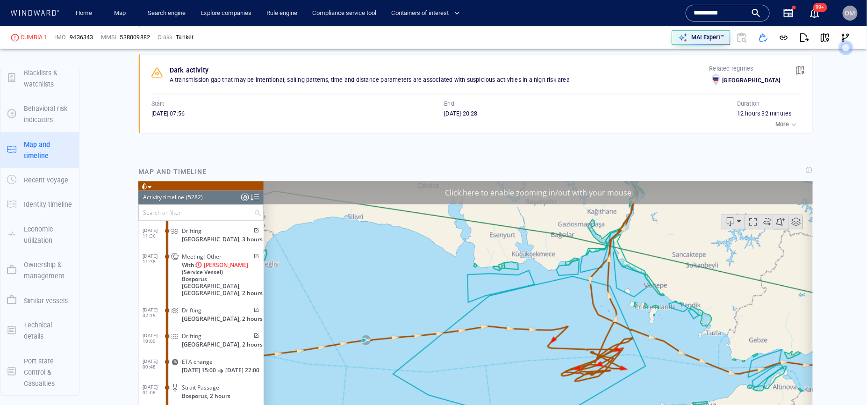
scroll to position [826, 0]
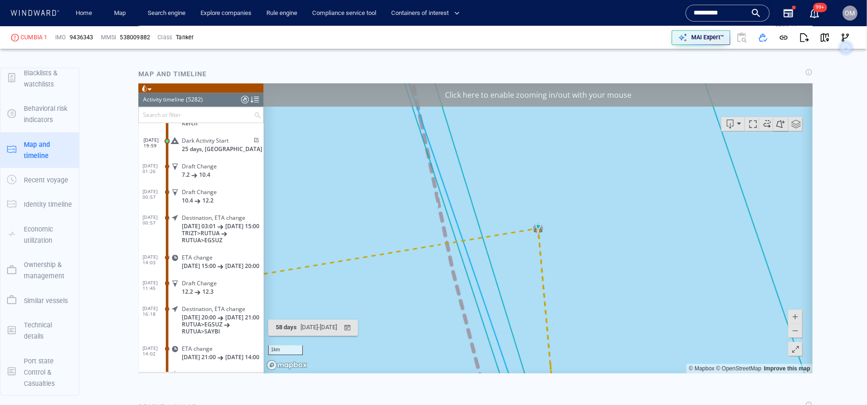
scroll to position [943, 0]
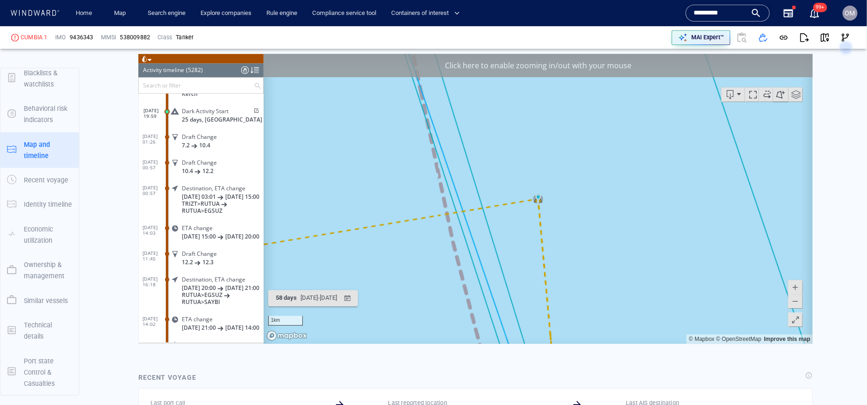
click at [796, 298] on span at bounding box center [795, 301] width 9 height 14
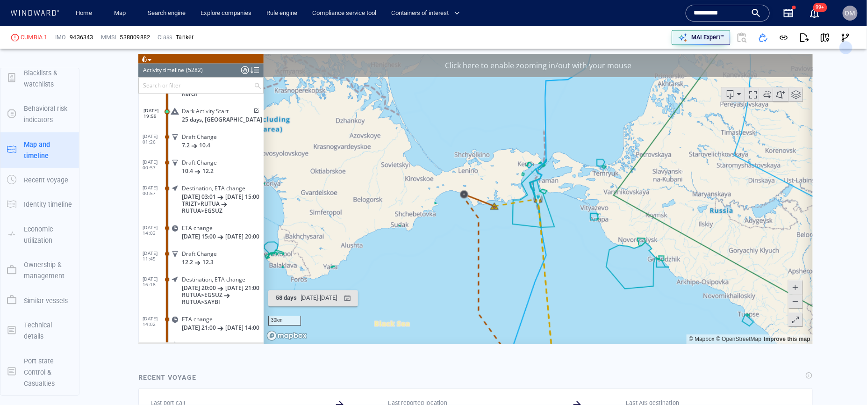
click at [796, 298] on span at bounding box center [795, 301] width 9 height 14
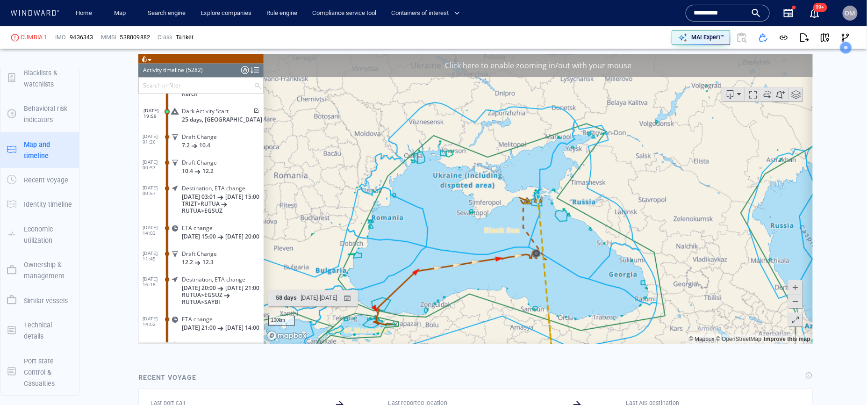
drag, startPoint x: 752, startPoint y: 281, endPoint x: 752, endPoint y: 206, distance: 75.3
click at [752, 205] on canvas "Map" at bounding box center [537, 198] width 549 height 290
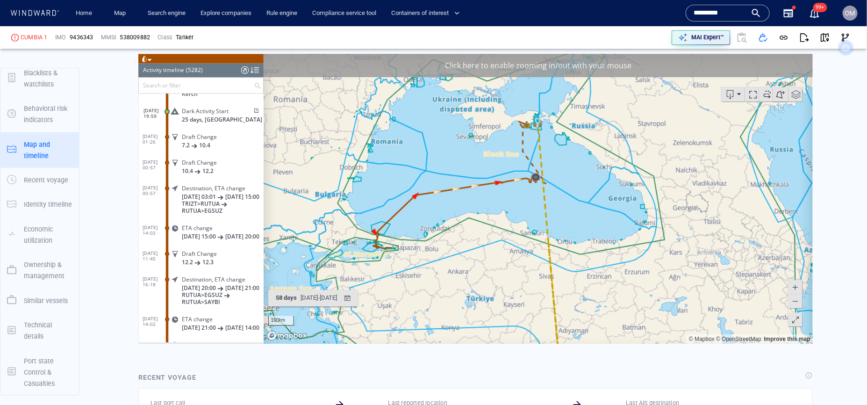
click at [680, 268] on canvas "Map" at bounding box center [537, 198] width 549 height 290
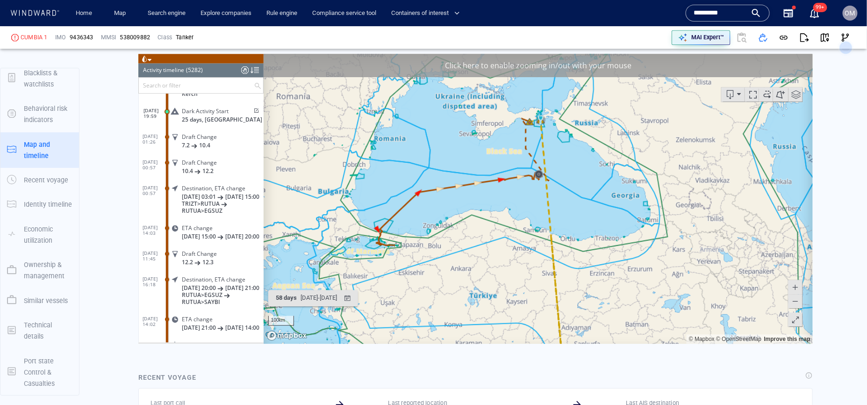
click at [799, 287] on span at bounding box center [795, 287] width 9 height 14
drag, startPoint x: 644, startPoint y: 213, endPoint x: 646, endPoint y: 298, distance: 85.1
click at [646, 298] on canvas "Map" at bounding box center [537, 198] width 549 height 290
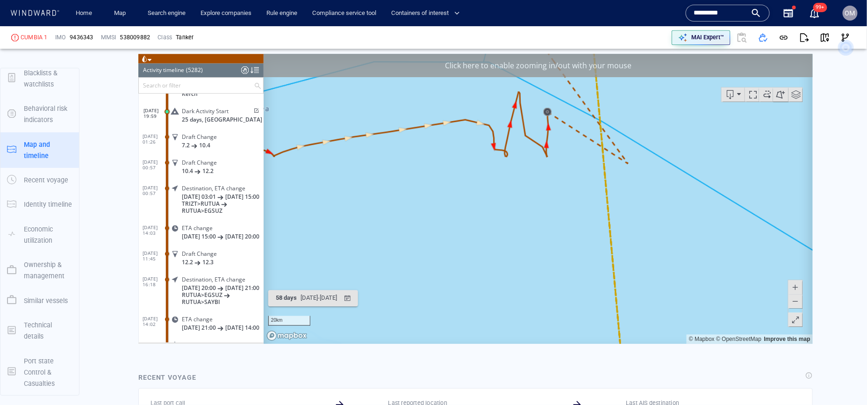
drag, startPoint x: 610, startPoint y: 157, endPoint x: 612, endPoint y: 256, distance: 98.7
click at [612, 256] on canvas "Map" at bounding box center [537, 198] width 549 height 290
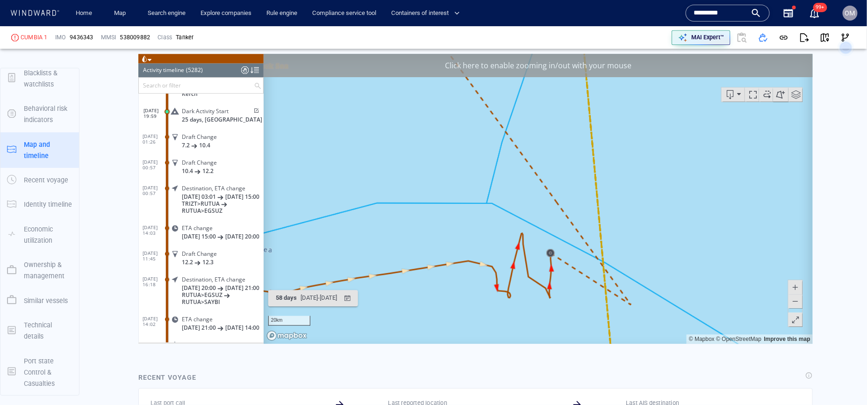
drag, startPoint x: 618, startPoint y: 163, endPoint x: 618, endPoint y: 321, distance: 158.1
click at [618, 321] on canvas "Map" at bounding box center [537, 198] width 549 height 290
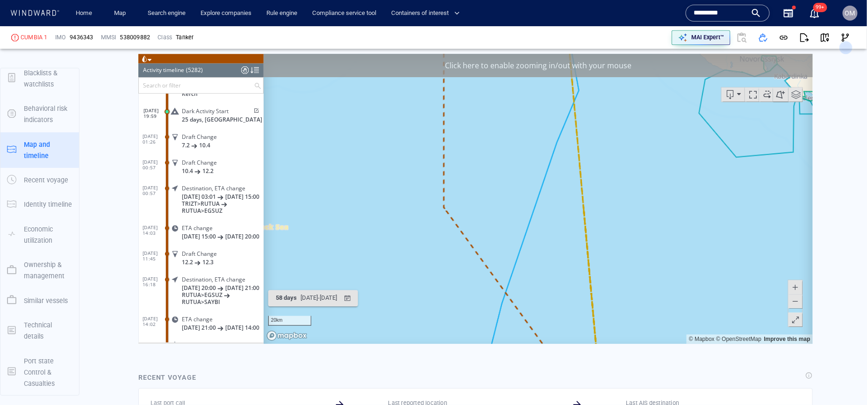
drag, startPoint x: 632, startPoint y: 223, endPoint x: 632, endPoint y: 366, distance: 143.6
click at [632, 343] on html "Loading vessel activities... Activity timeline (5282) (Still Loading...) Search…" at bounding box center [475, 198] width 675 height 290
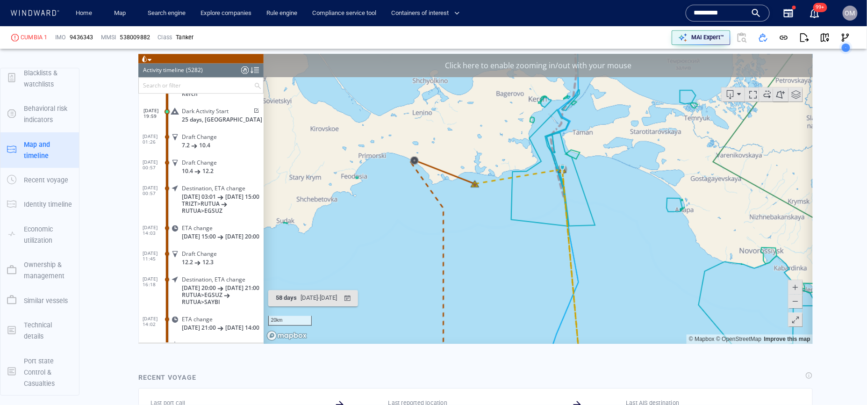
drag, startPoint x: 609, startPoint y: 318, endPoint x: 632, endPoint y: 277, distance: 47.5
click at [632, 277] on canvas "Map" at bounding box center [537, 198] width 549 height 290
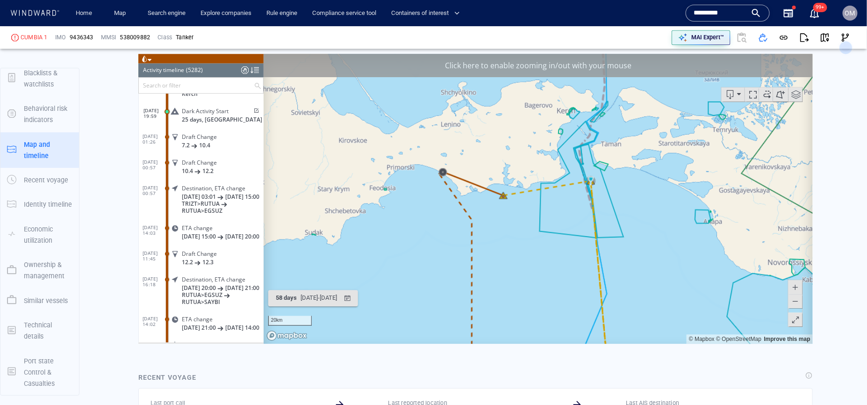
click at [798, 297] on span at bounding box center [795, 301] width 9 height 14
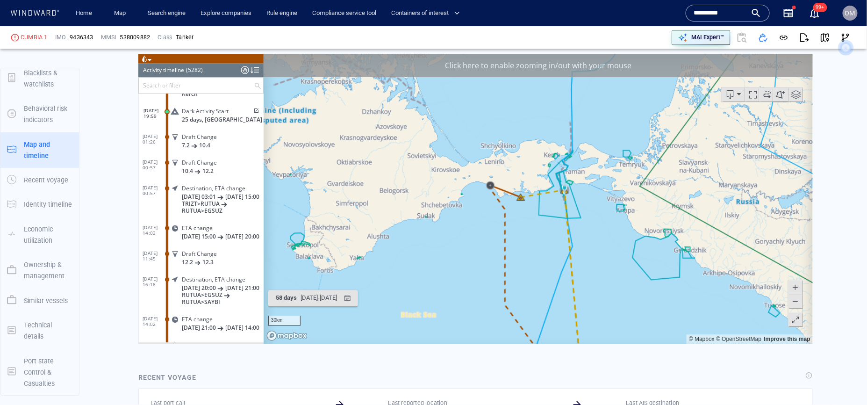
click at [798, 297] on span at bounding box center [795, 301] width 9 height 14
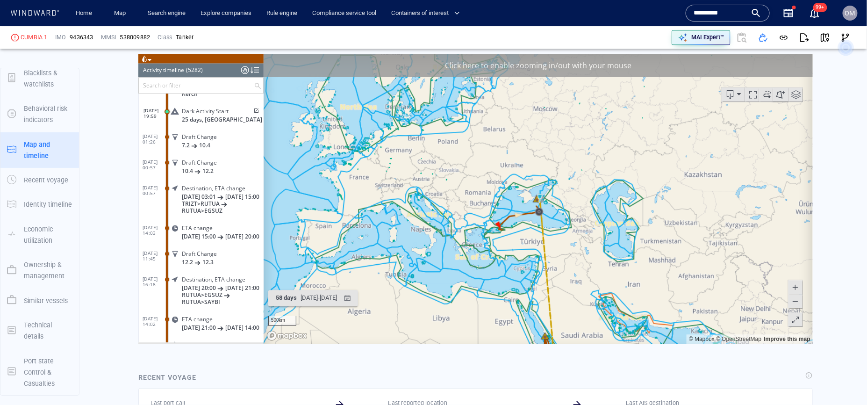
drag, startPoint x: 729, startPoint y: 314, endPoint x: 729, endPoint y: 223, distance: 91.2
click at [729, 223] on canvas "Map" at bounding box center [537, 198] width 549 height 290
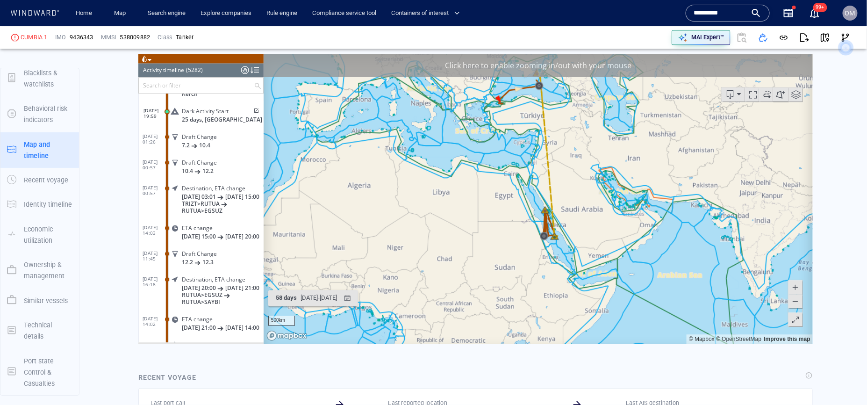
click at [797, 288] on span at bounding box center [795, 287] width 9 height 14
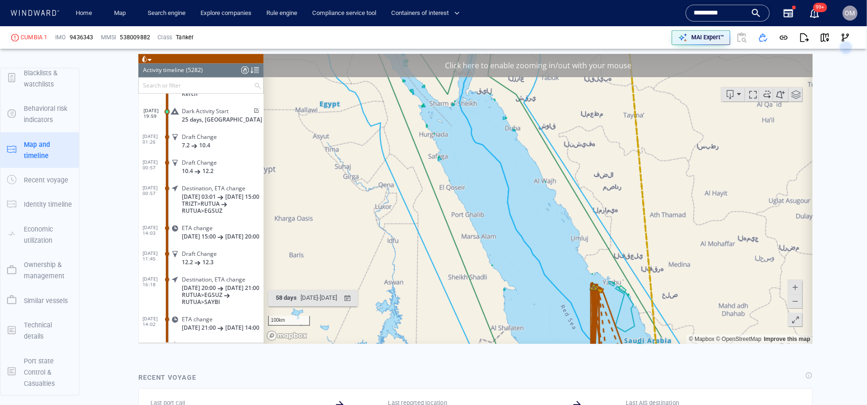
drag, startPoint x: 698, startPoint y: 299, endPoint x: 698, endPoint y: 171, distance: 128.6
click at [698, 171] on canvas "Map" at bounding box center [537, 198] width 549 height 290
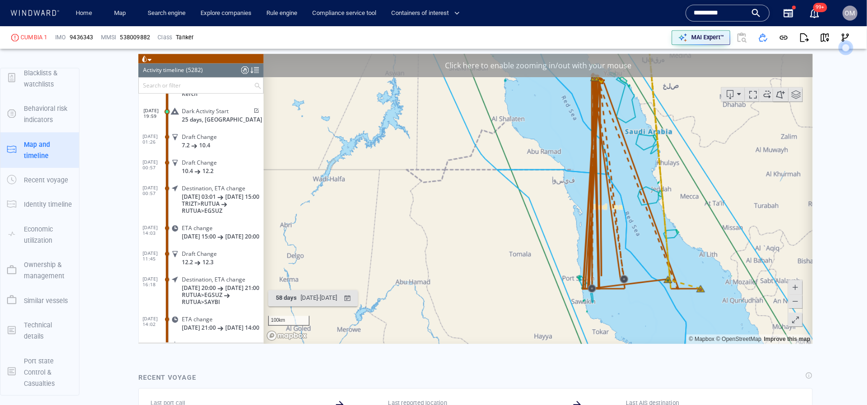
drag, startPoint x: 669, startPoint y: 199, endPoint x: 677, endPoint y: 217, distance: 19.0
click at [677, 217] on canvas "Map" at bounding box center [537, 198] width 549 height 290
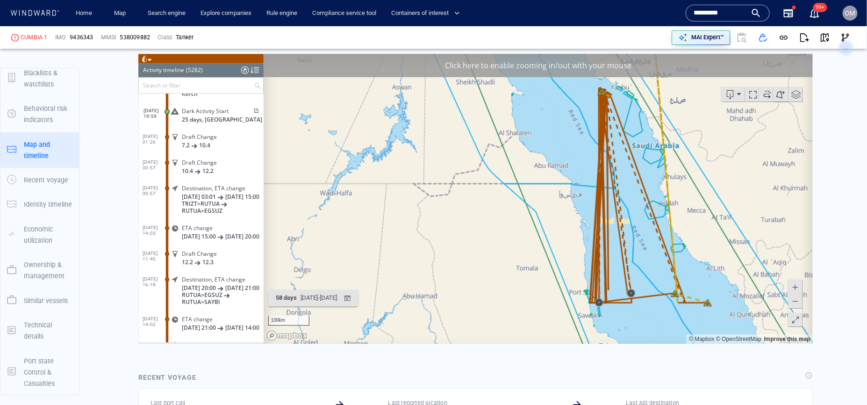
click at [795, 302] on span at bounding box center [795, 301] width 9 height 14
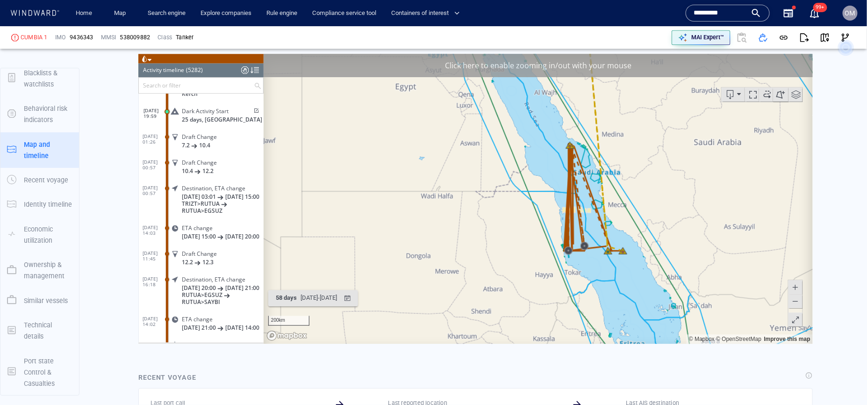
click at [795, 302] on span at bounding box center [795, 301] width 9 height 14
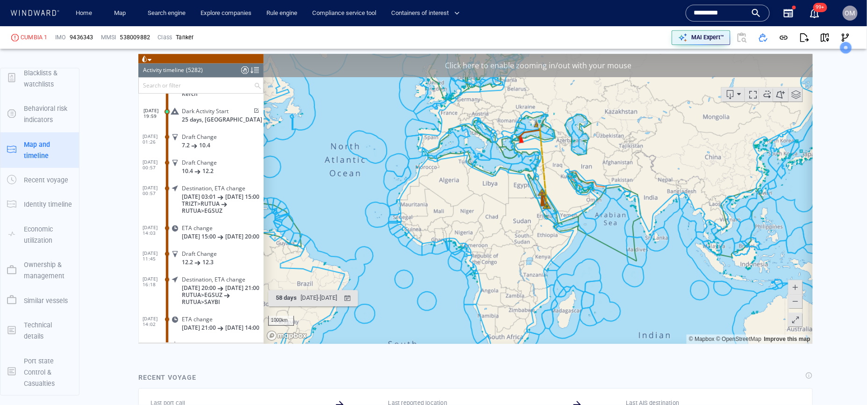
click at [795, 286] on span at bounding box center [795, 287] width 9 height 14
drag, startPoint x: 629, startPoint y: 205, endPoint x: 638, endPoint y: 279, distance: 75.0
click at [629, 287] on canvas "Map" at bounding box center [537, 198] width 549 height 290
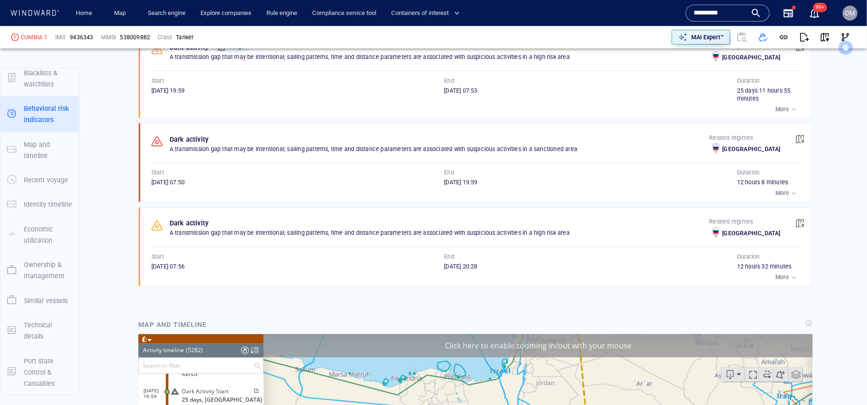
scroll to position [667, 0]
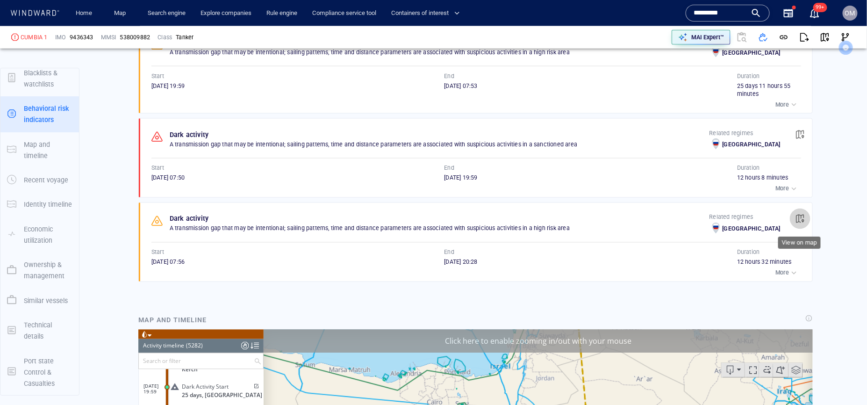
click at [797, 217] on span "button" at bounding box center [800, 218] width 9 height 9
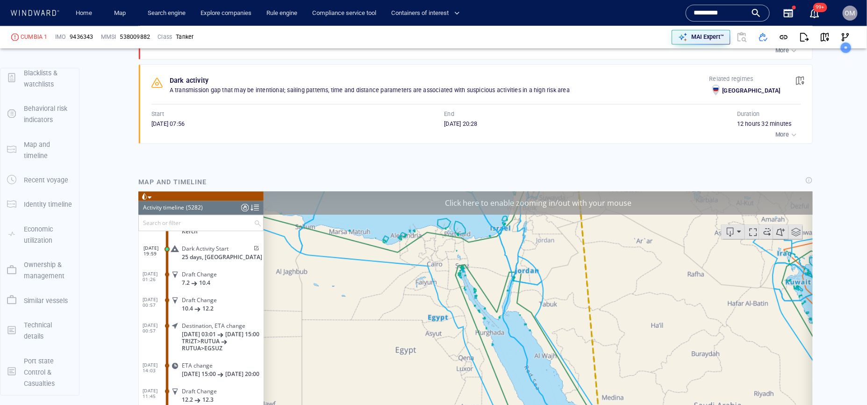
scroll to position [826, 0]
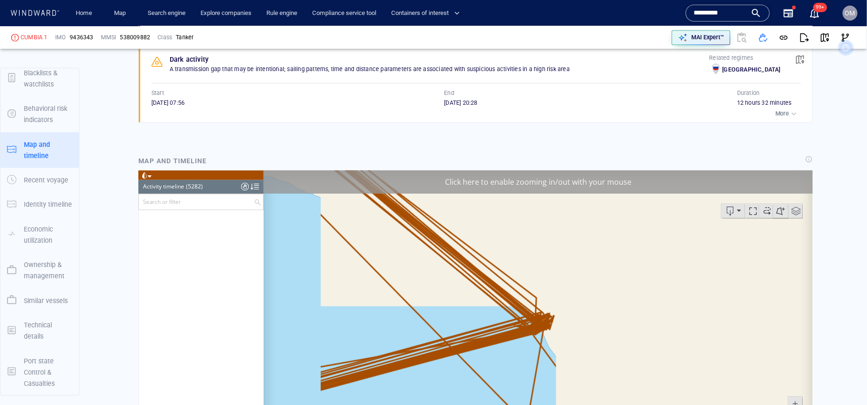
scroll to position [127368, 0]
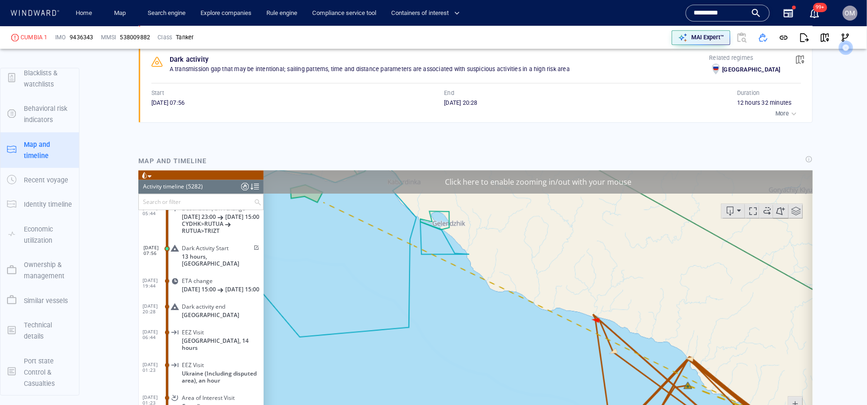
click at [253, 250] on span at bounding box center [256, 248] width 8 height 6
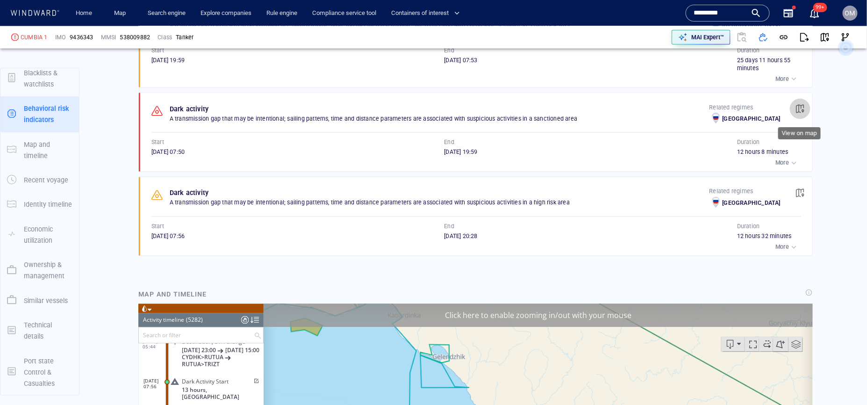
click at [802, 113] on span "button" at bounding box center [800, 108] width 9 height 9
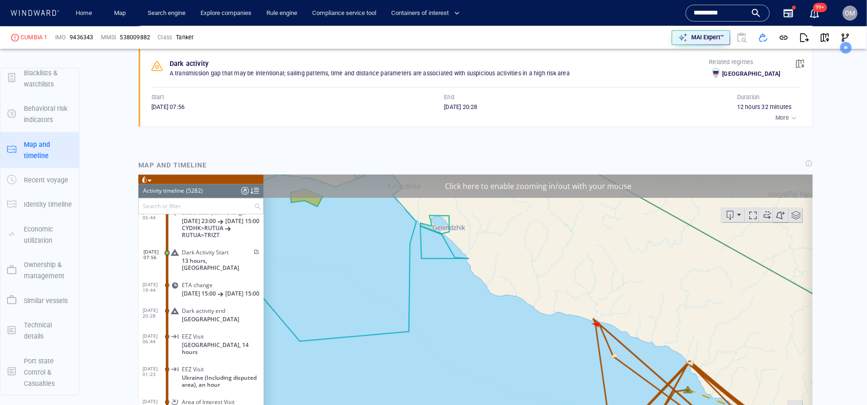
scroll to position [826, 0]
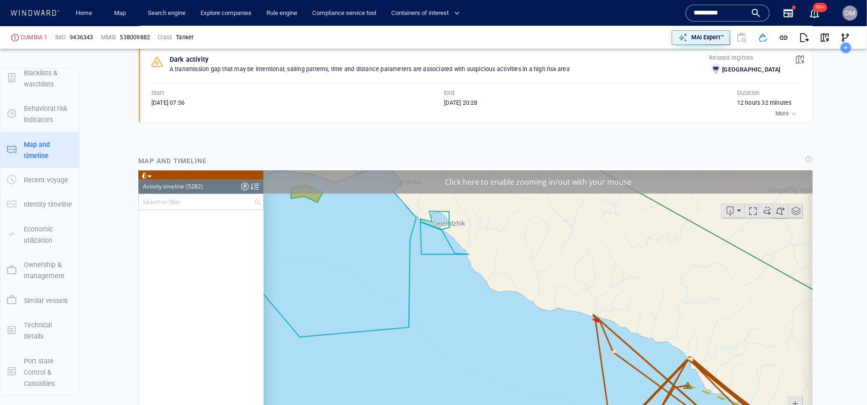
scroll to position [128525, 0]
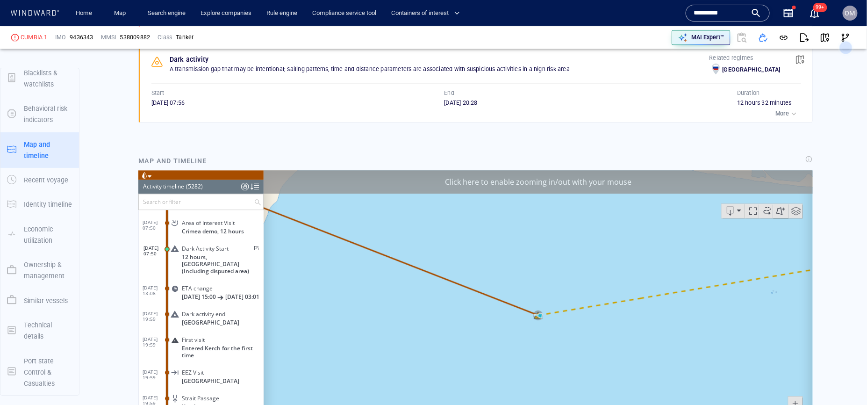
click at [253, 245] on span at bounding box center [256, 248] width 8 height 6
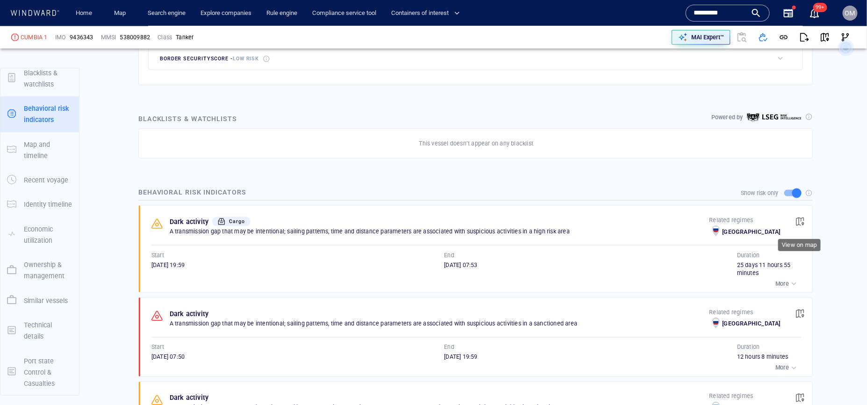
click at [797, 219] on span "button" at bounding box center [800, 221] width 9 height 9
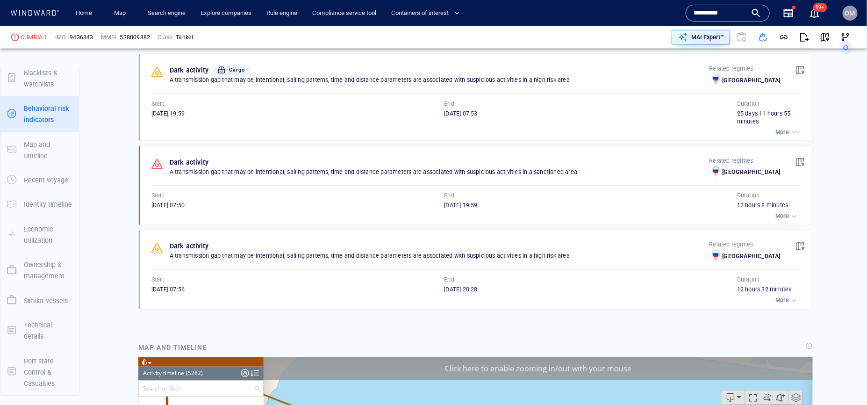
scroll to position [826, 0]
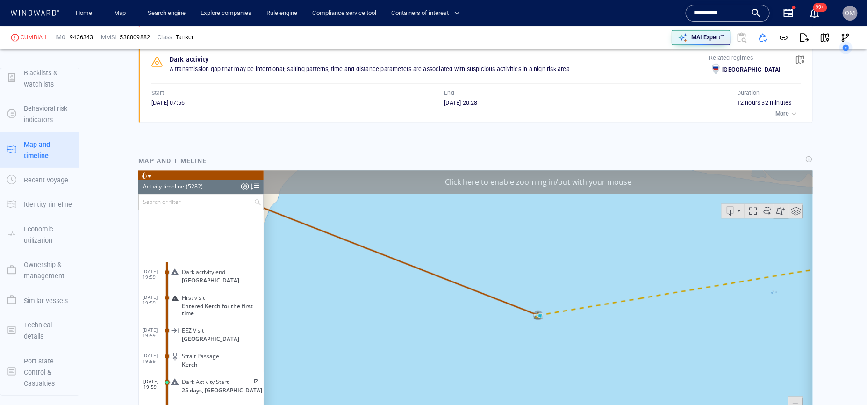
scroll to position [128679, 0]
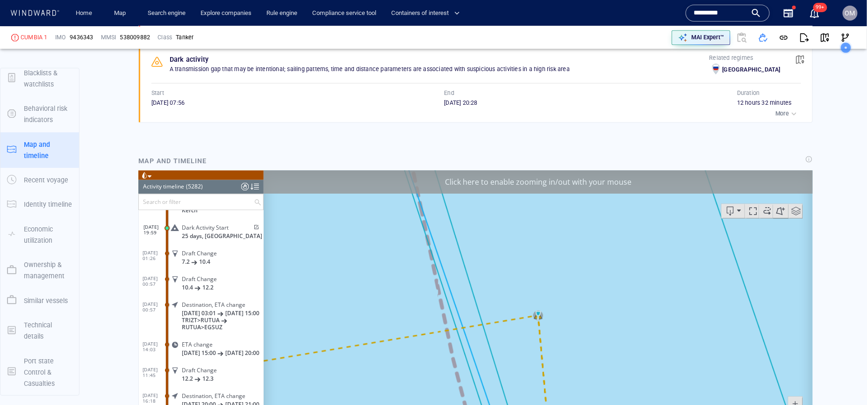
click at [252, 229] on span at bounding box center [256, 227] width 8 height 6
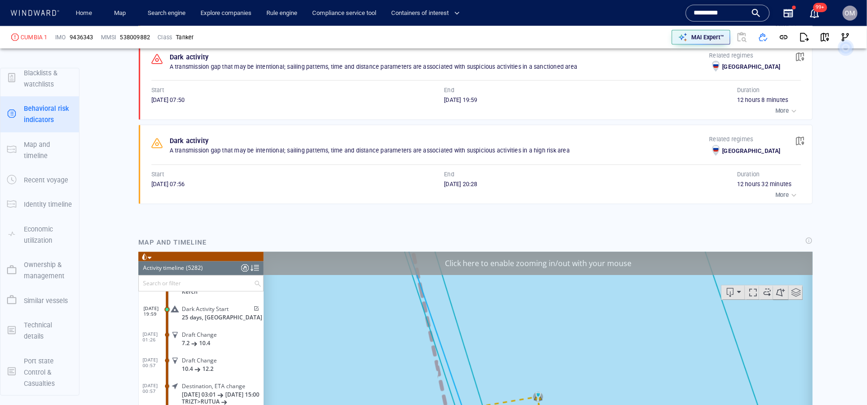
scroll to position [730, 0]
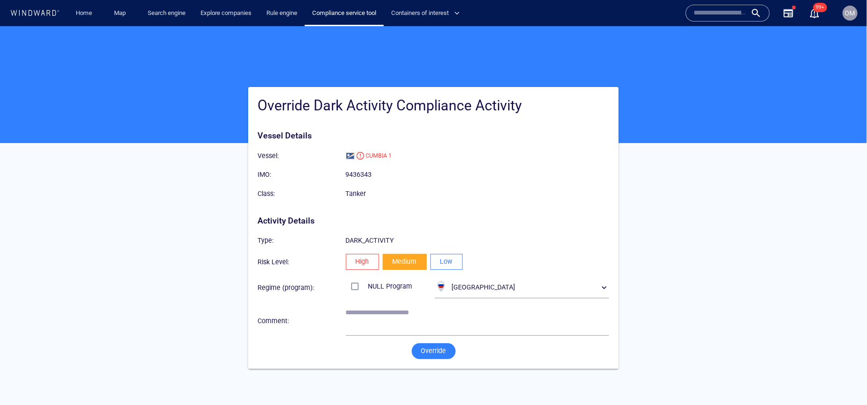
click at [447, 263] on span "Low" at bounding box center [447, 261] width 13 height 12
click at [434, 353] on span "Override" at bounding box center [433, 351] width 25 height 12
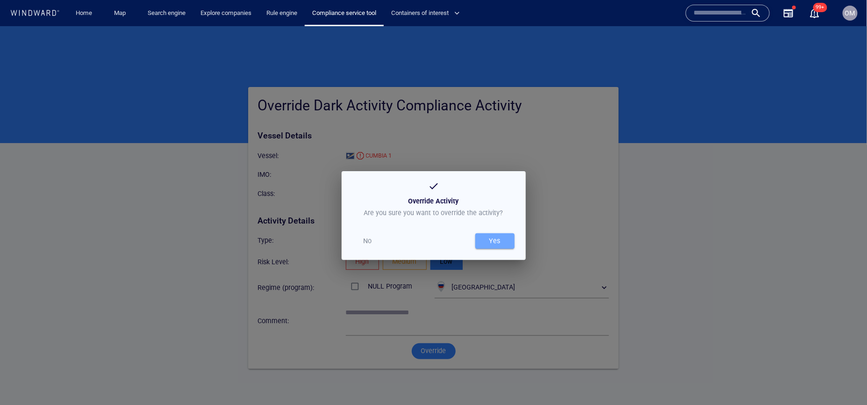
click at [504, 239] on span "Yes" at bounding box center [495, 241] width 30 height 12
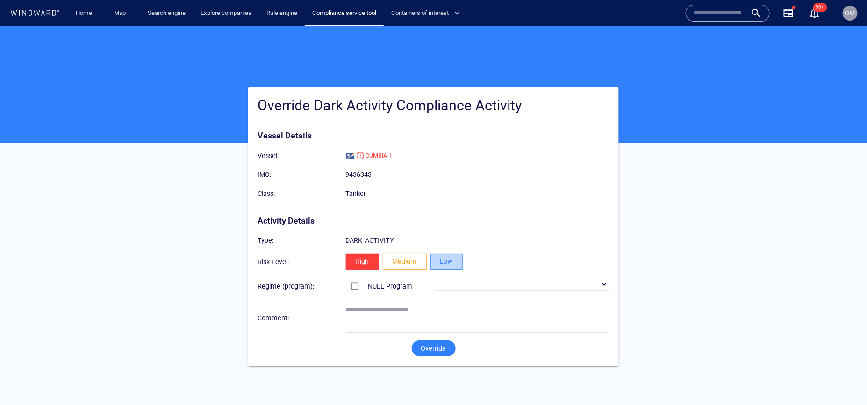
click at [442, 267] on button "Low" at bounding box center [447, 261] width 32 height 16
click at [418, 353] on button "Override" at bounding box center [434, 348] width 44 height 16
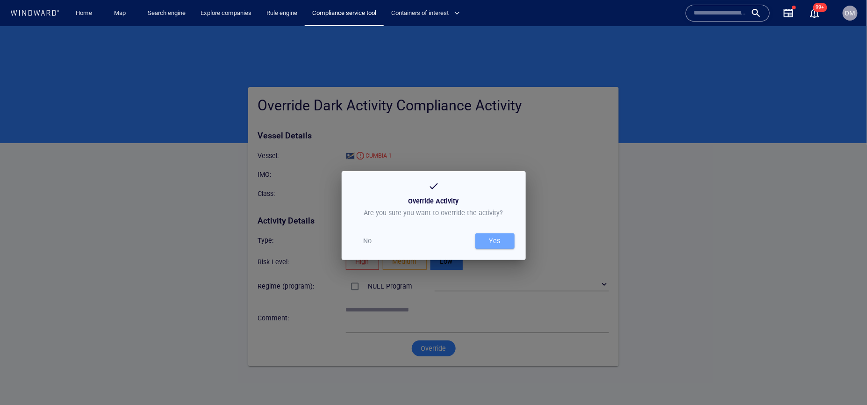
click at [510, 244] on span "Yes" at bounding box center [495, 241] width 30 height 12
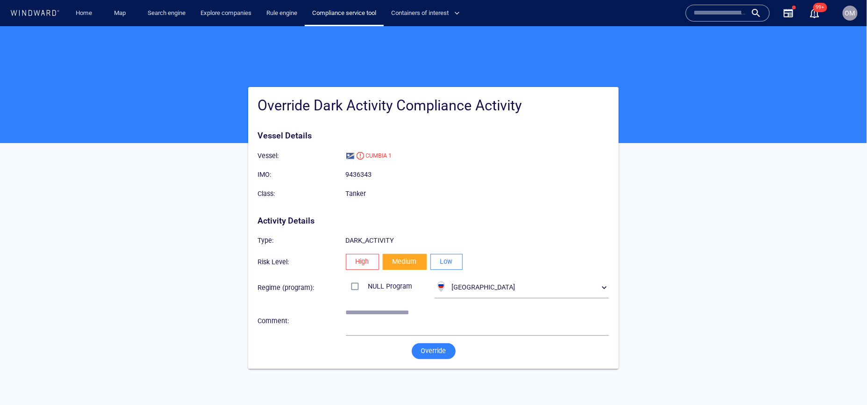
click at [448, 257] on span "Low" at bounding box center [447, 261] width 13 height 12
click at [432, 355] on span "Override" at bounding box center [433, 351] width 25 height 12
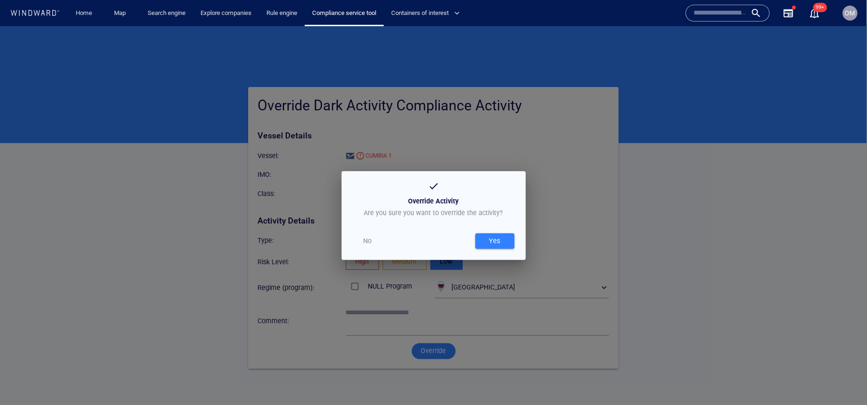
click at [503, 236] on span "Yes" at bounding box center [495, 241] width 30 height 12
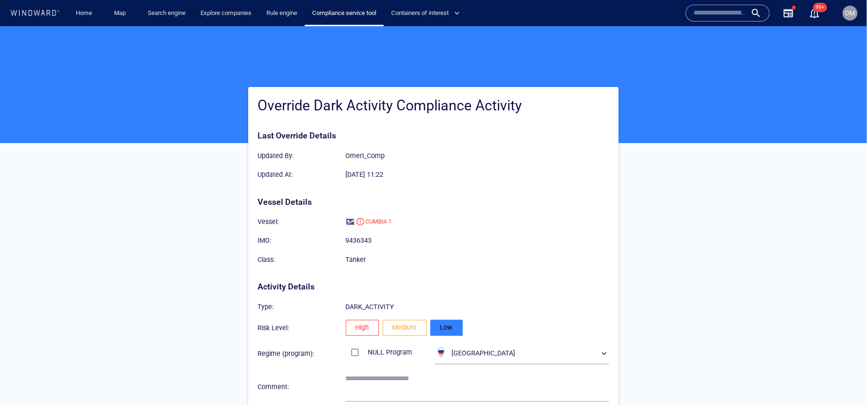
scroll to position [38, 0]
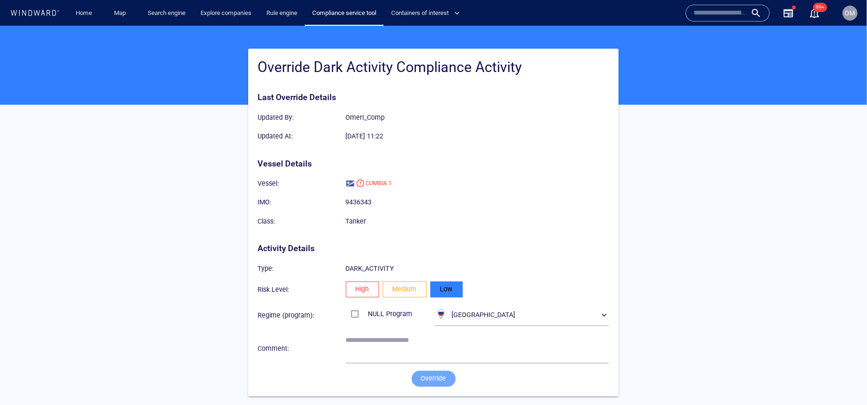
click at [441, 381] on span "Override" at bounding box center [433, 378] width 25 height 12
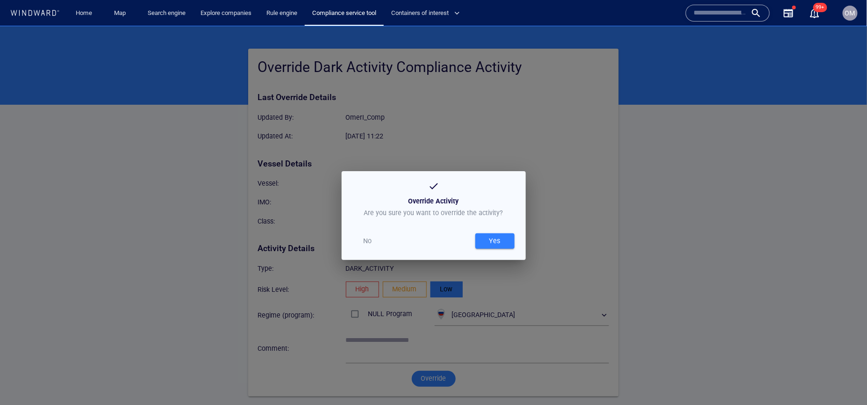
click at [479, 281] on div "Override Activity Are you sure you want to override the activity? No Yes" at bounding box center [433, 215] width 867 height 379
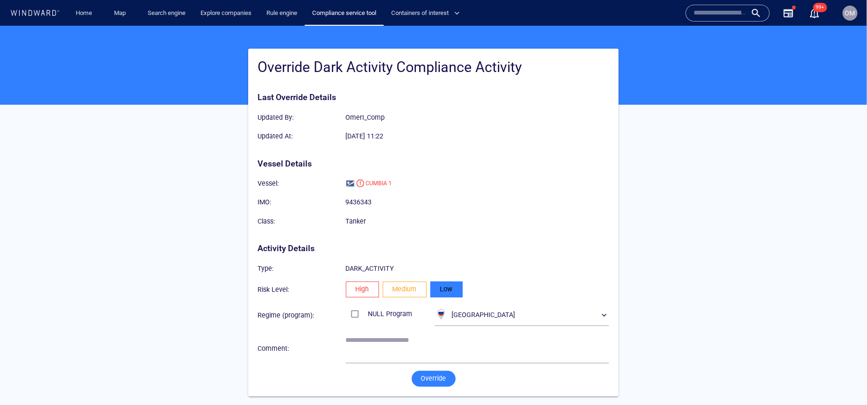
click at [459, 285] on button "Low" at bounding box center [447, 289] width 32 height 16
click at [438, 379] on span "Override" at bounding box center [433, 378] width 25 height 12
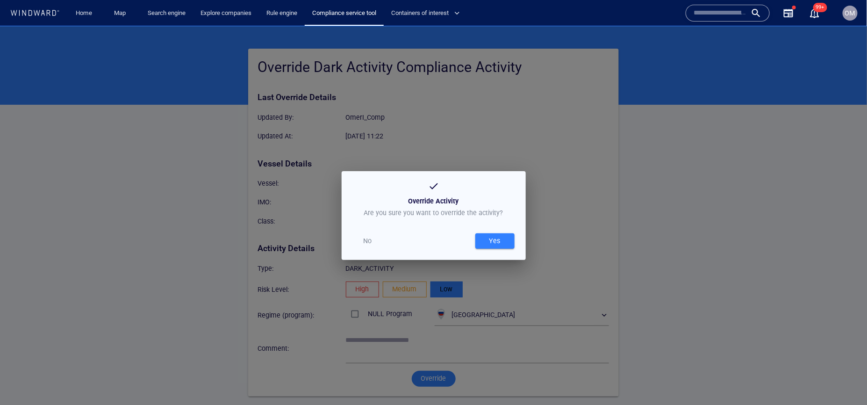
click at [500, 243] on div "Yes" at bounding box center [495, 240] width 15 height 15
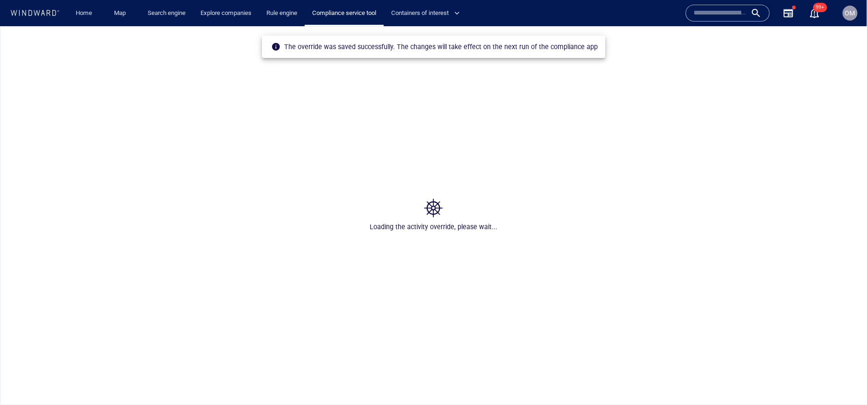
scroll to position [0, 0]
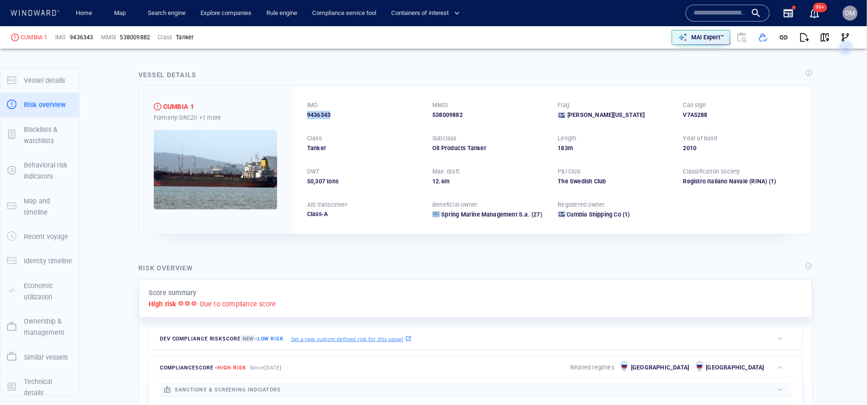
scroll to position [24, 0]
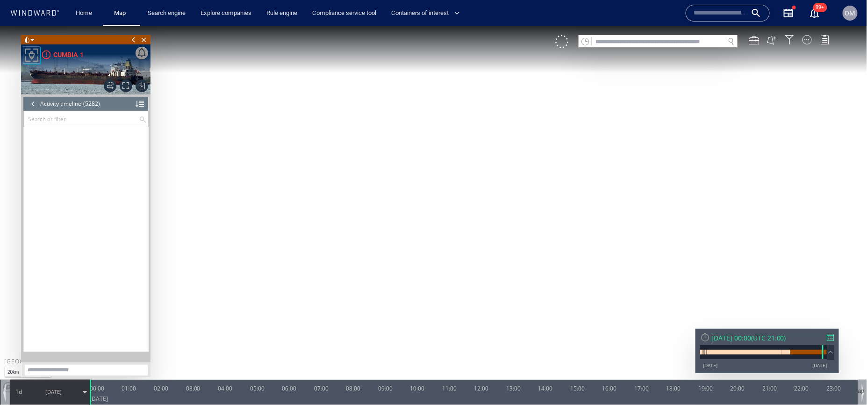
click at [708, 17] on input "text" at bounding box center [720, 13] width 53 height 14
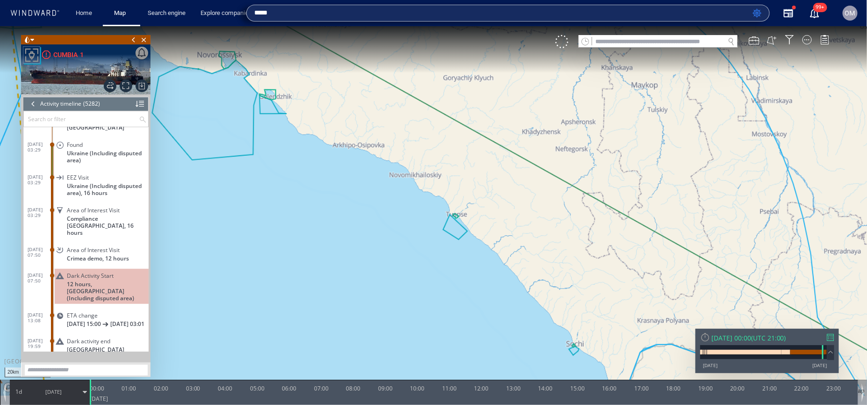
type input "*****"
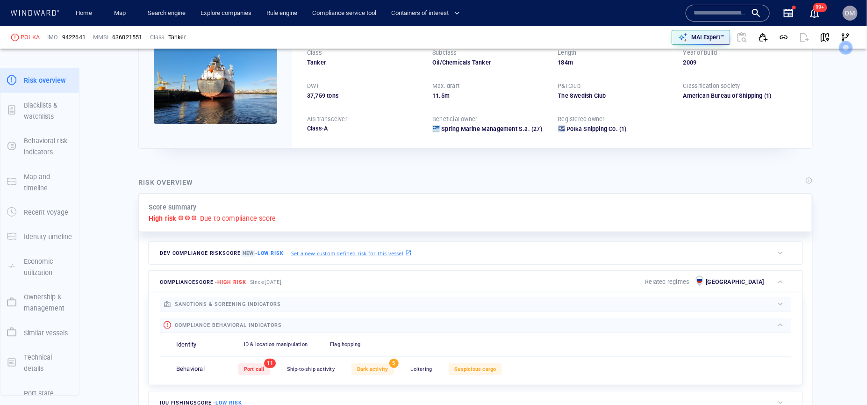
scroll to position [87, 0]
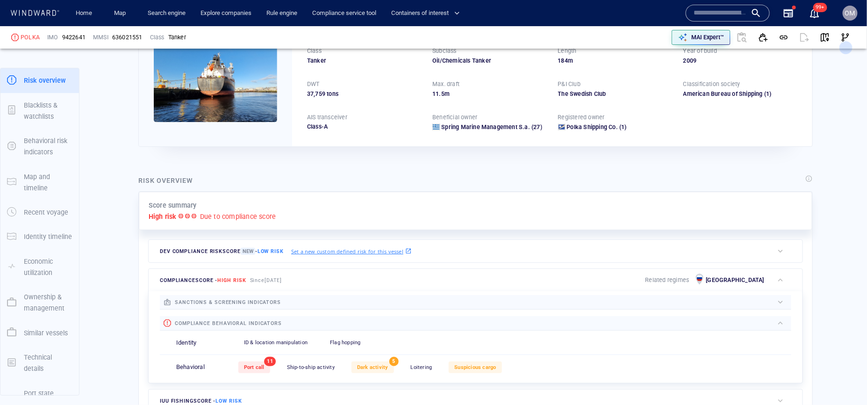
scroll to position [141, 0]
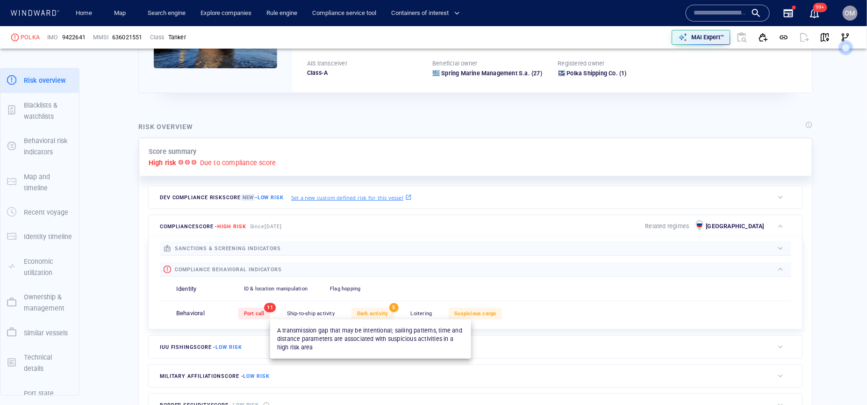
click at [374, 313] on span "Dark activity" at bounding box center [372, 314] width 31 height 6
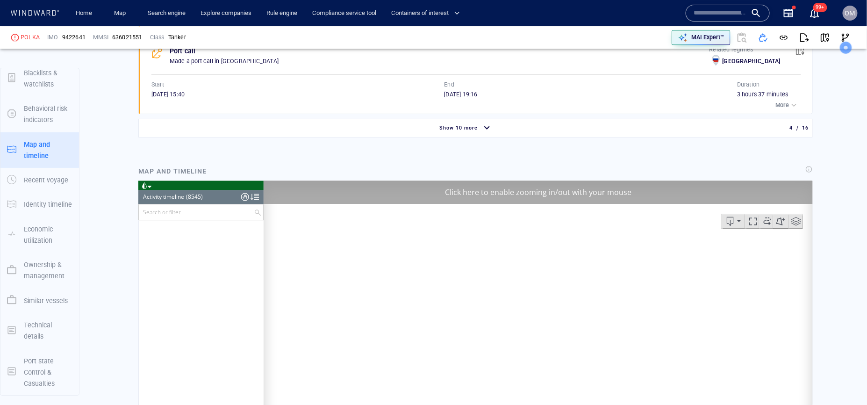
scroll to position [8796, 0]
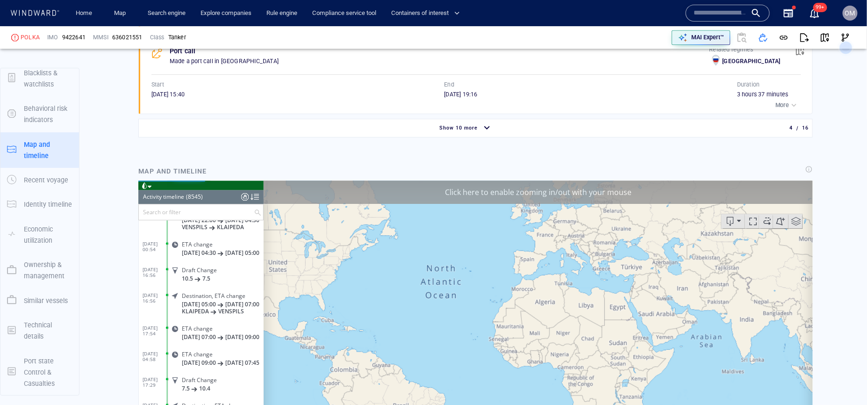
click at [477, 123] on div "Show 10 more" at bounding box center [466, 128] width 651 height 16
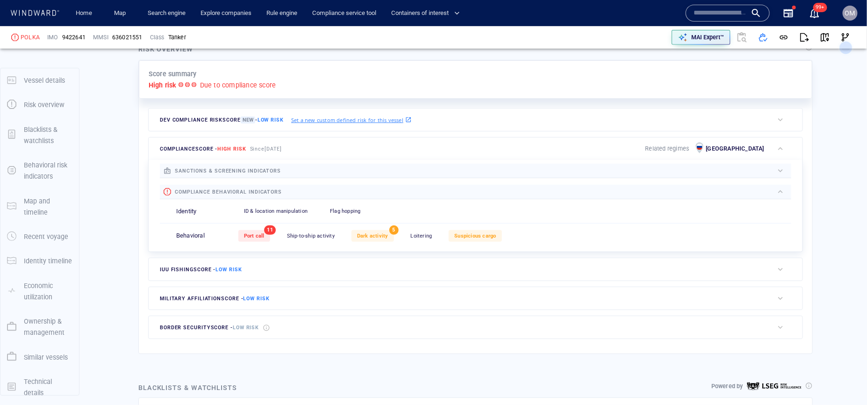
scroll to position [24, 0]
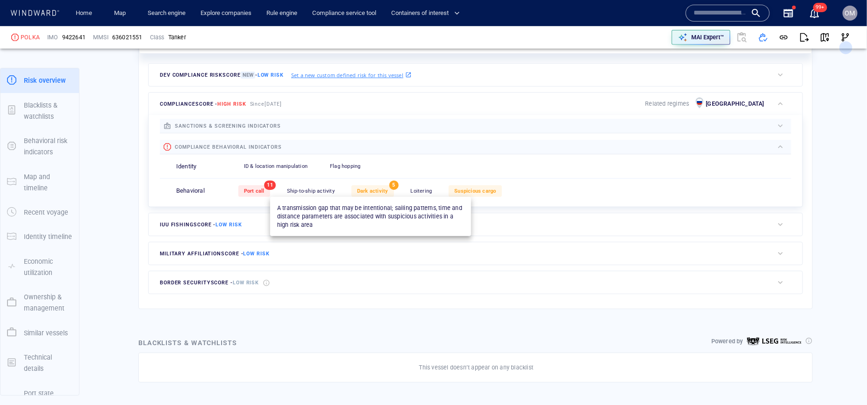
click at [369, 186] on div "Dark activity" at bounding box center [373, 191] width 43 height 12
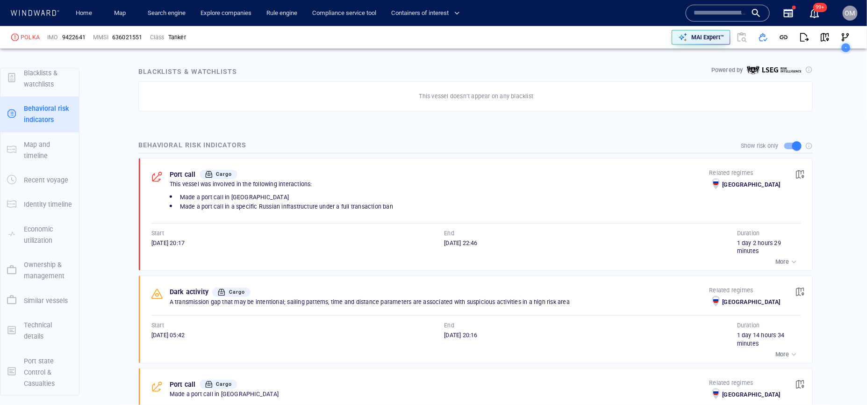
scroll to position [594, 0]
